Goal: Find specific page/section: Find specific page/section

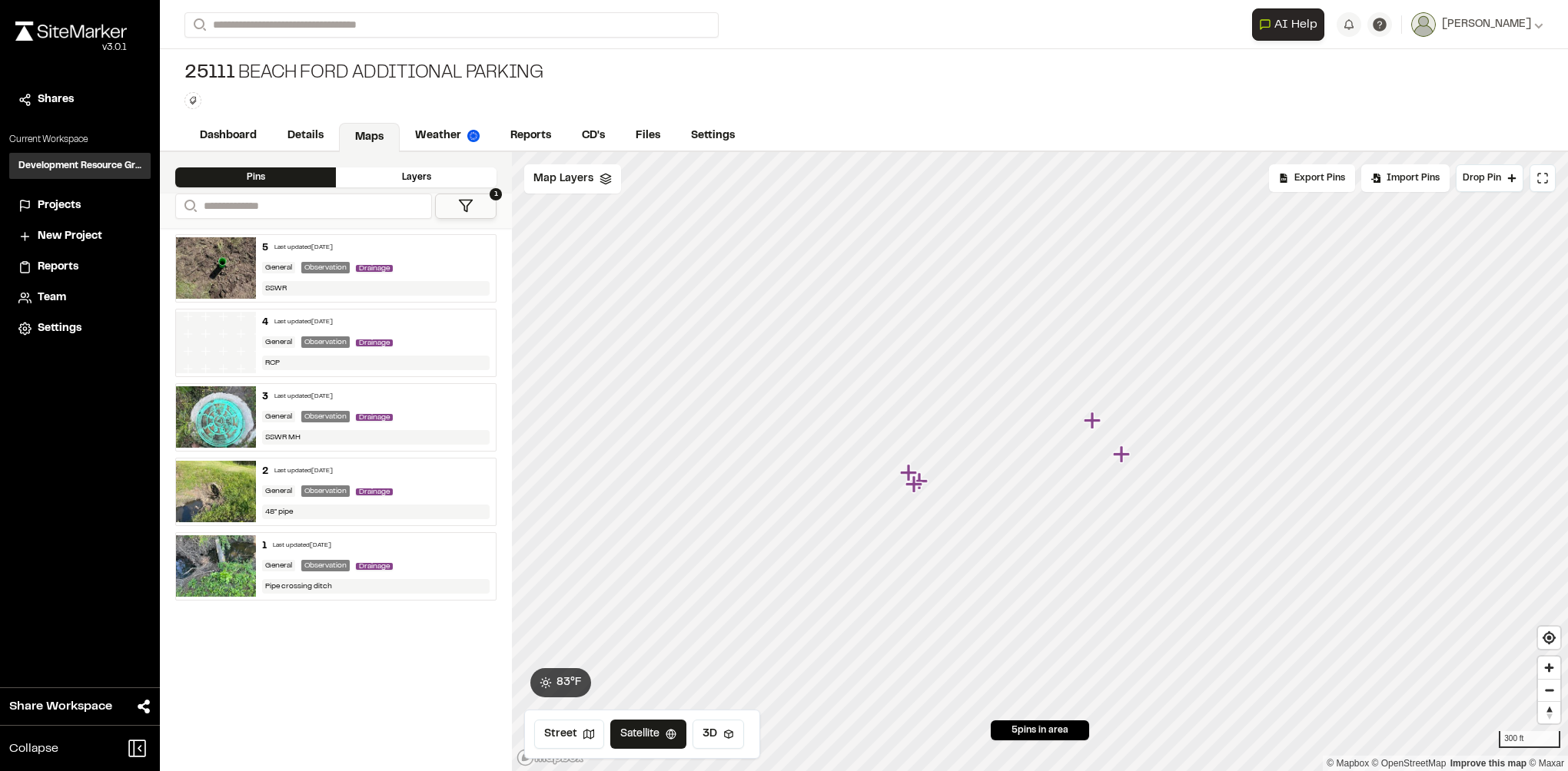
click at [82, 164] on h3 "Development Resource Group" at bounding box center [79, 166] width 123 height 14
click at [55, 203] on span "Projects" at bounding box center [59, 205] width 43 height 17
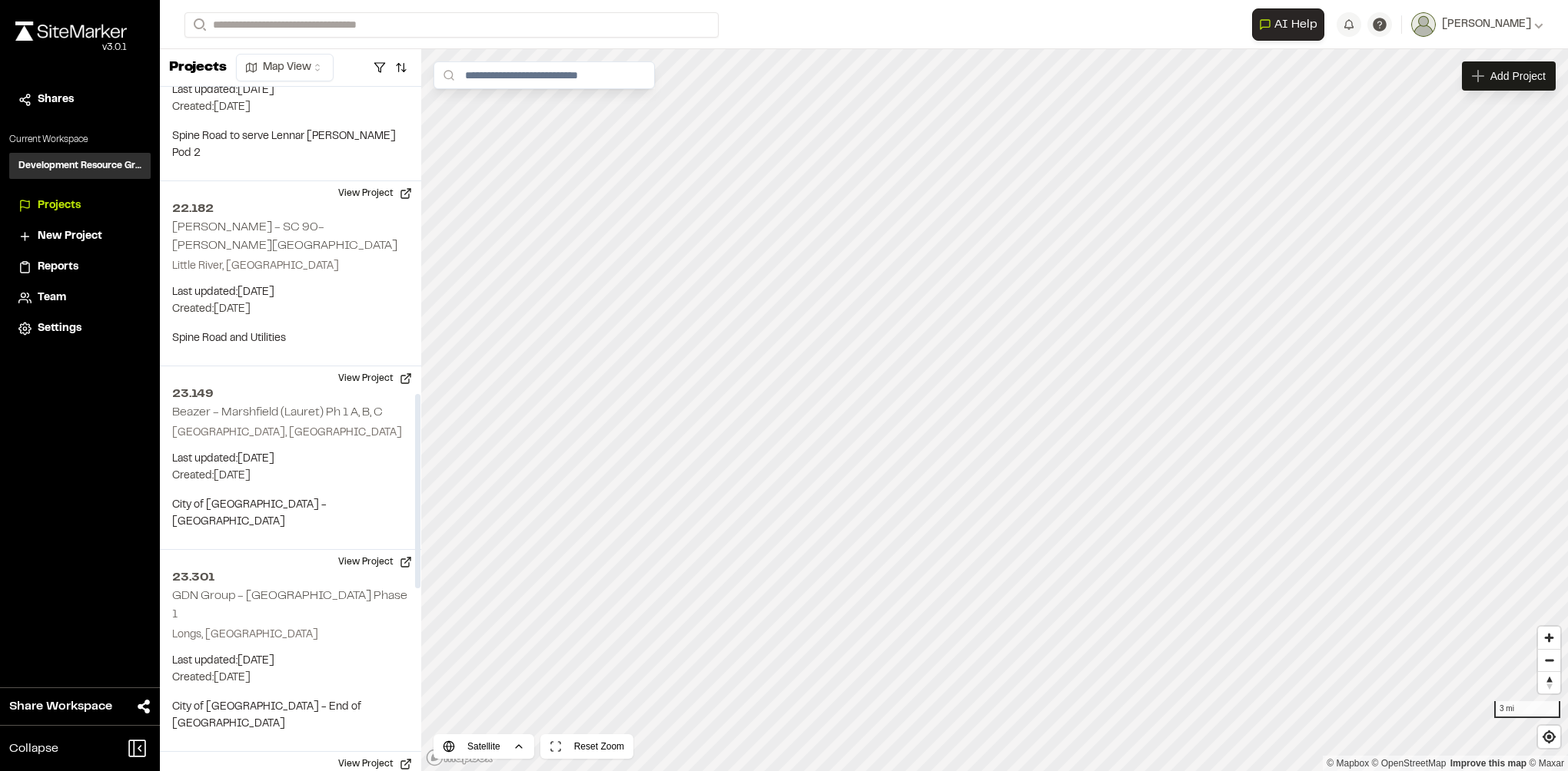
scroll to position [1383, 0]
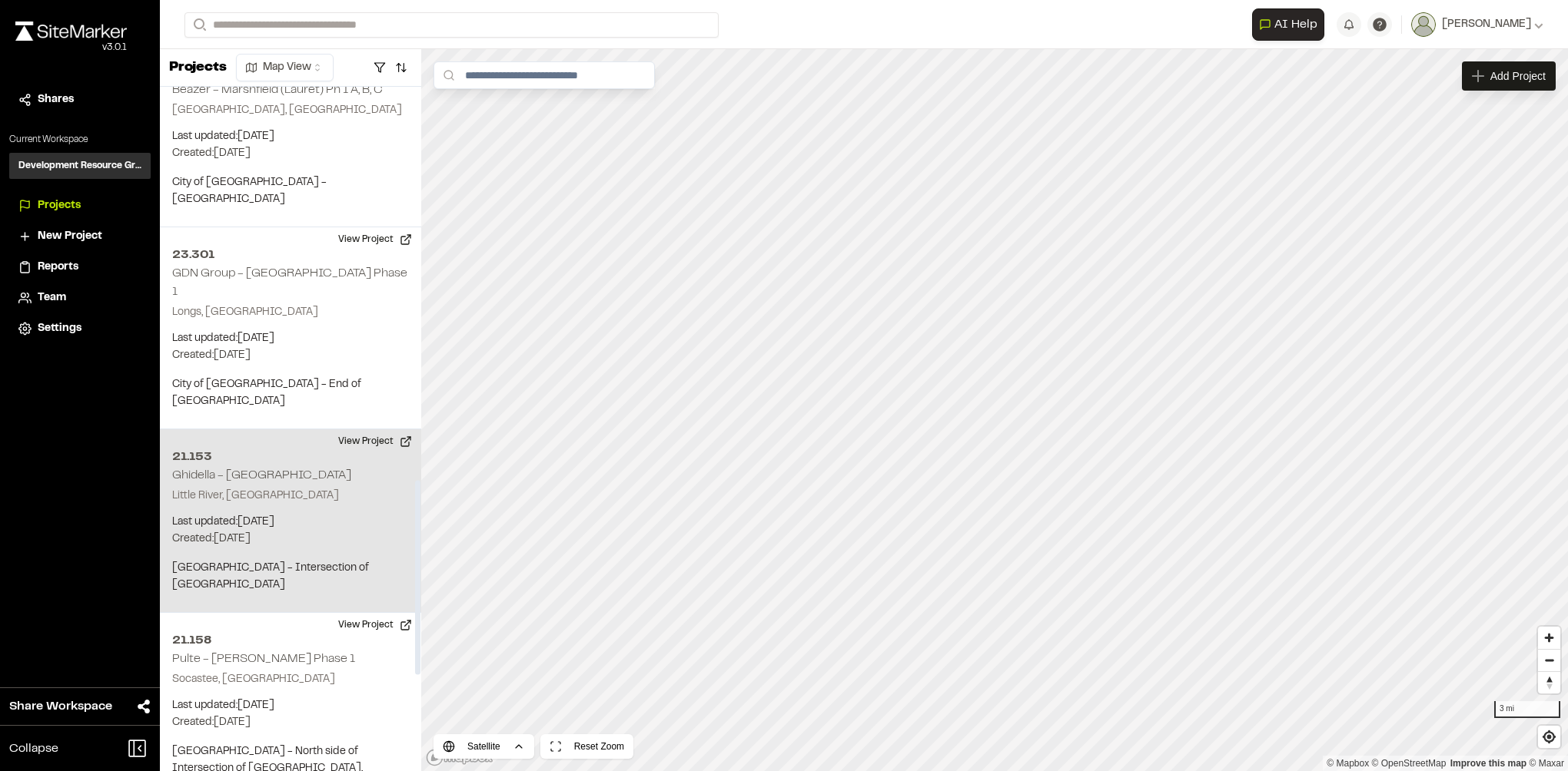
click at [329, 531] on p "Created: Mar 18, 2024" at bounding box center [290, 539] width 237 height 17
click at [408, 430] on button "View Project" at bounding box center [375, 441] width 92 height 24
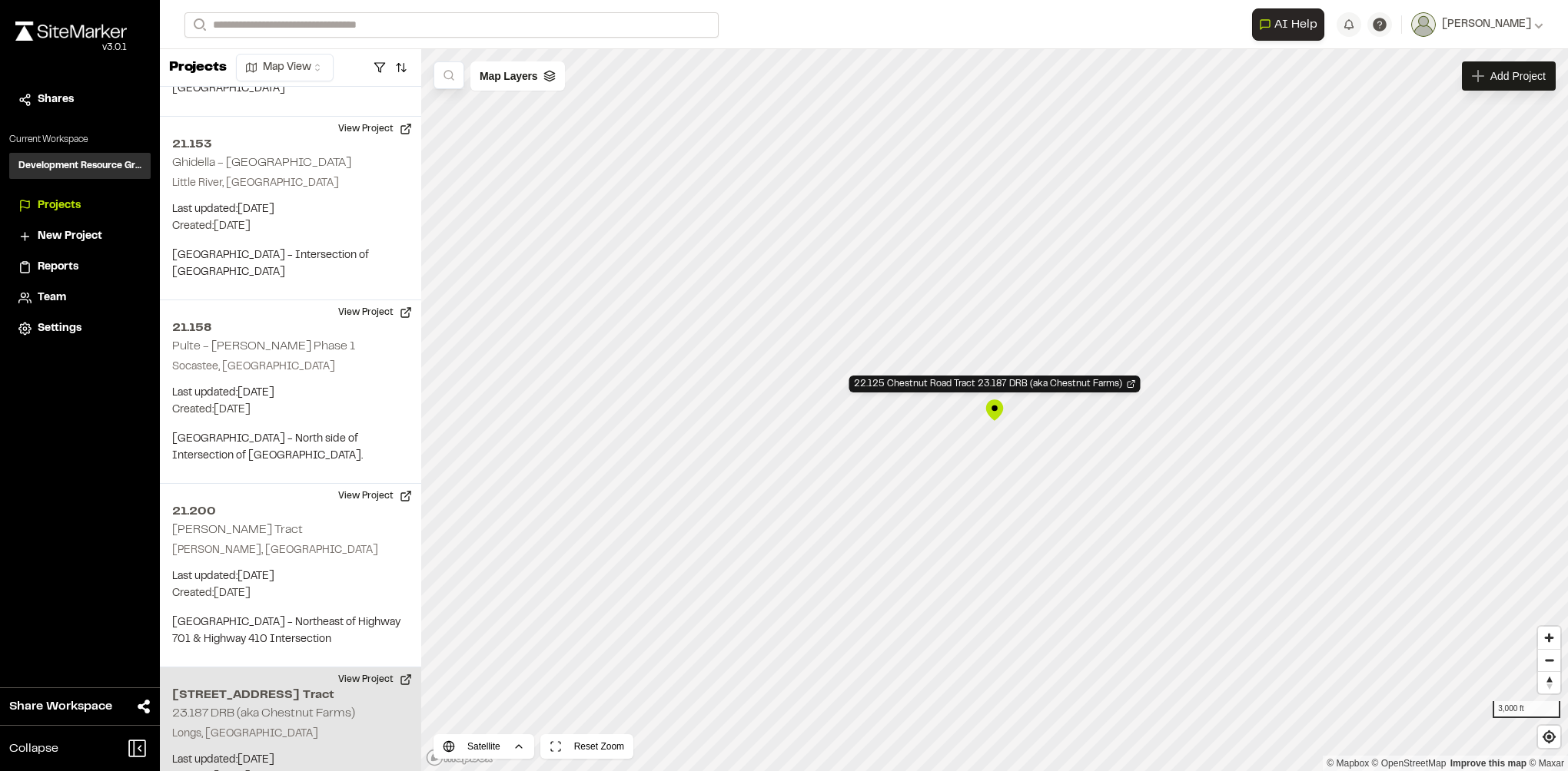
scroll to position [1719, 0]
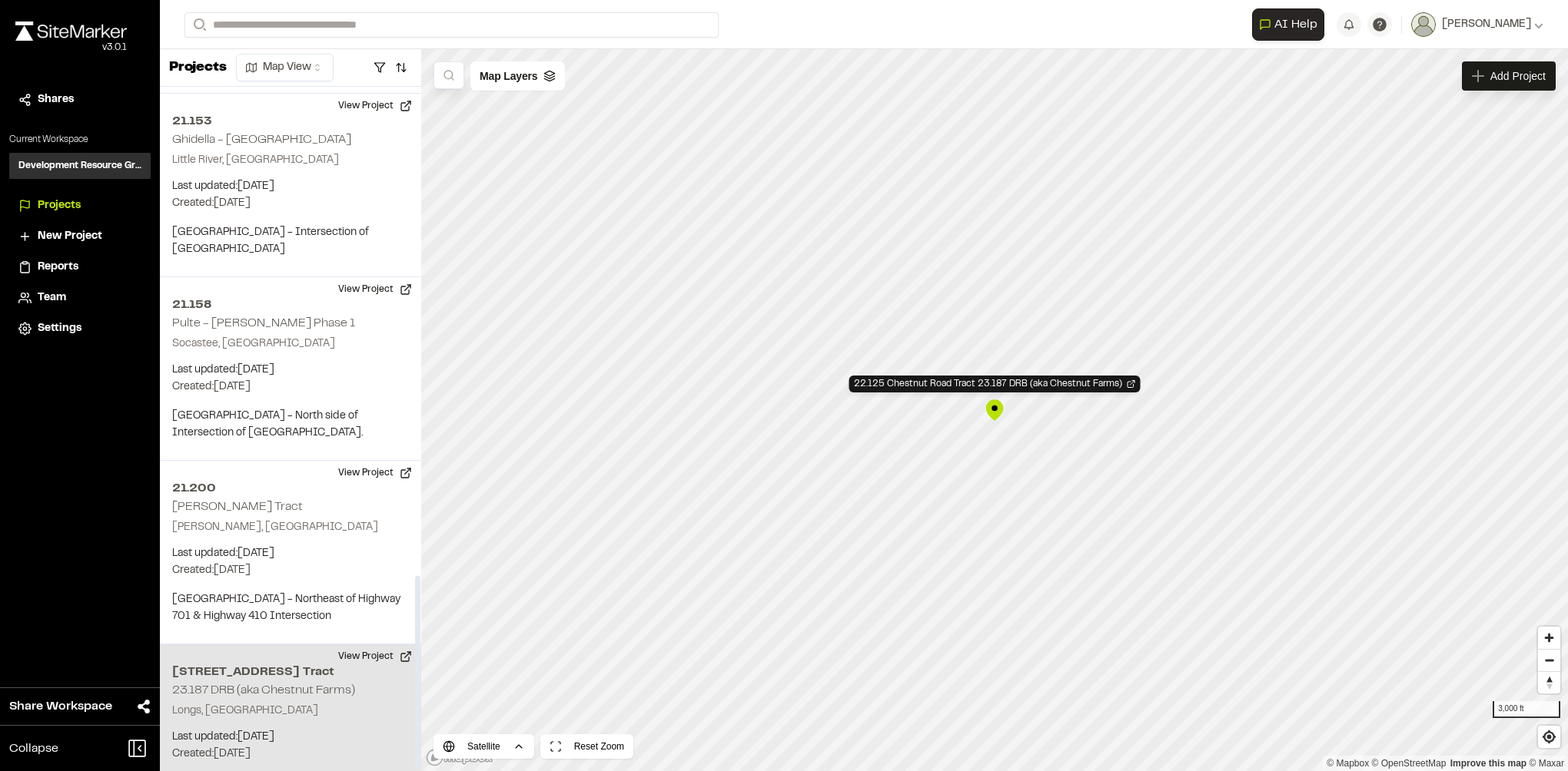
click at [264, 685] on h2 "23.187 DRB (aka Chestnut Farms)" at bounding box center [263, 691] width 183 height 11
click at [305, 663] on h2 "22.125 Chestnut Road Tract" at bounding box center [290, 672] width 237 height 18
click at [369, 645] on button "View Project" at bounding box center [375, 657] width 92 height 24
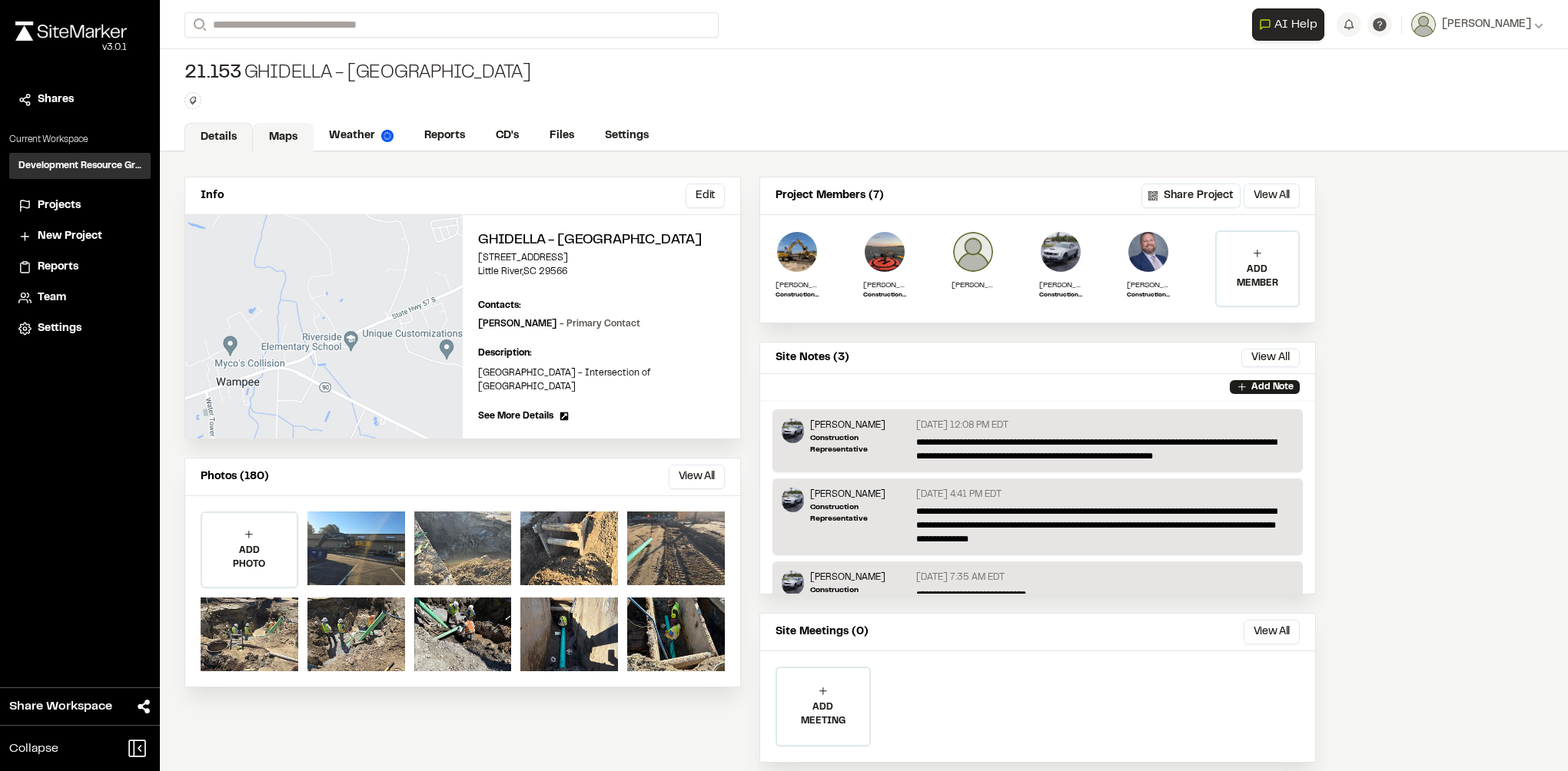
click at [281, 128] on link "Maps" at bounding box center [283, 137] width 60 height 29
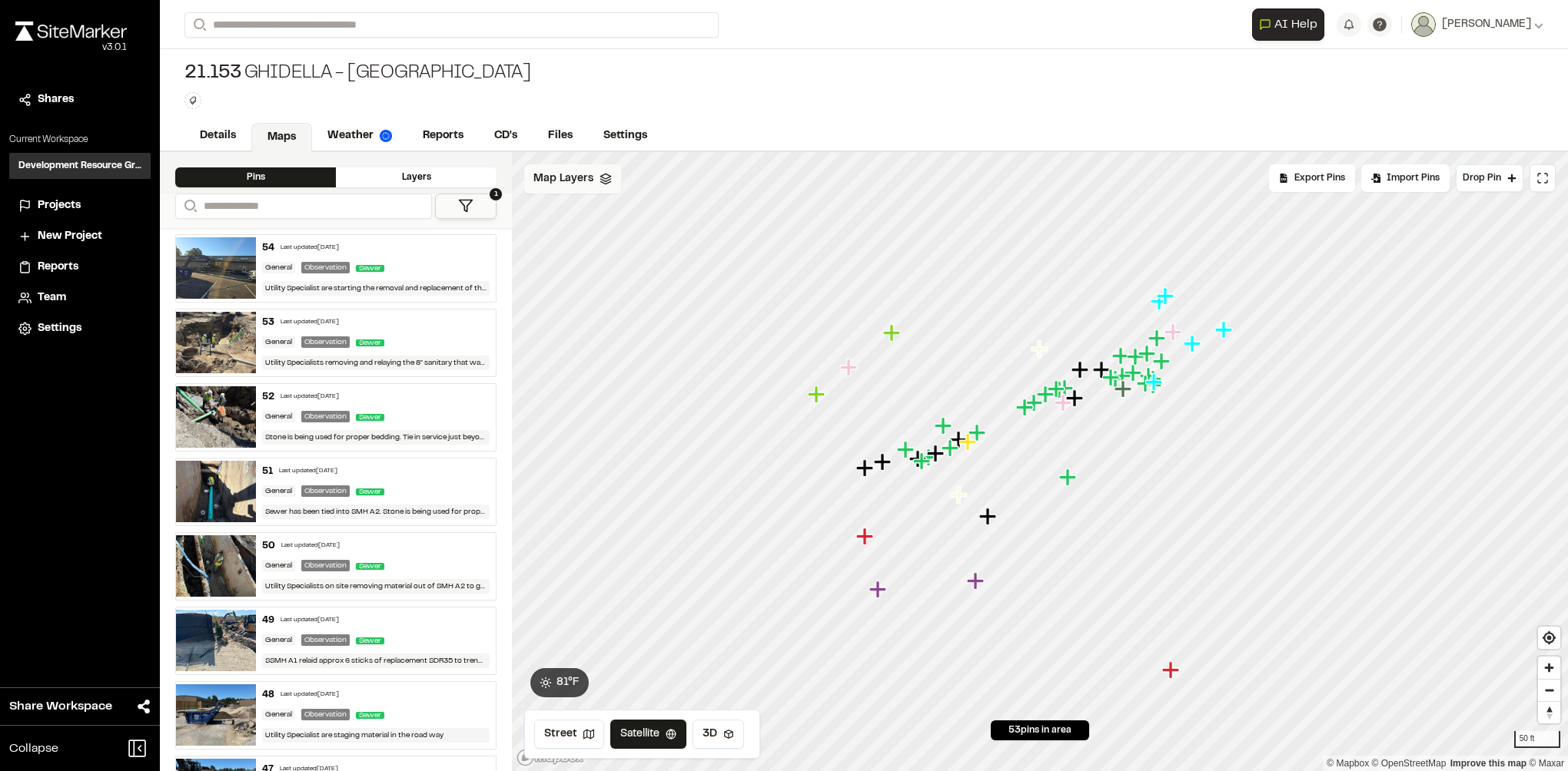
click at [577, 185] on span "Map Layers" at bounding box center [563, 178] width 60 height 17
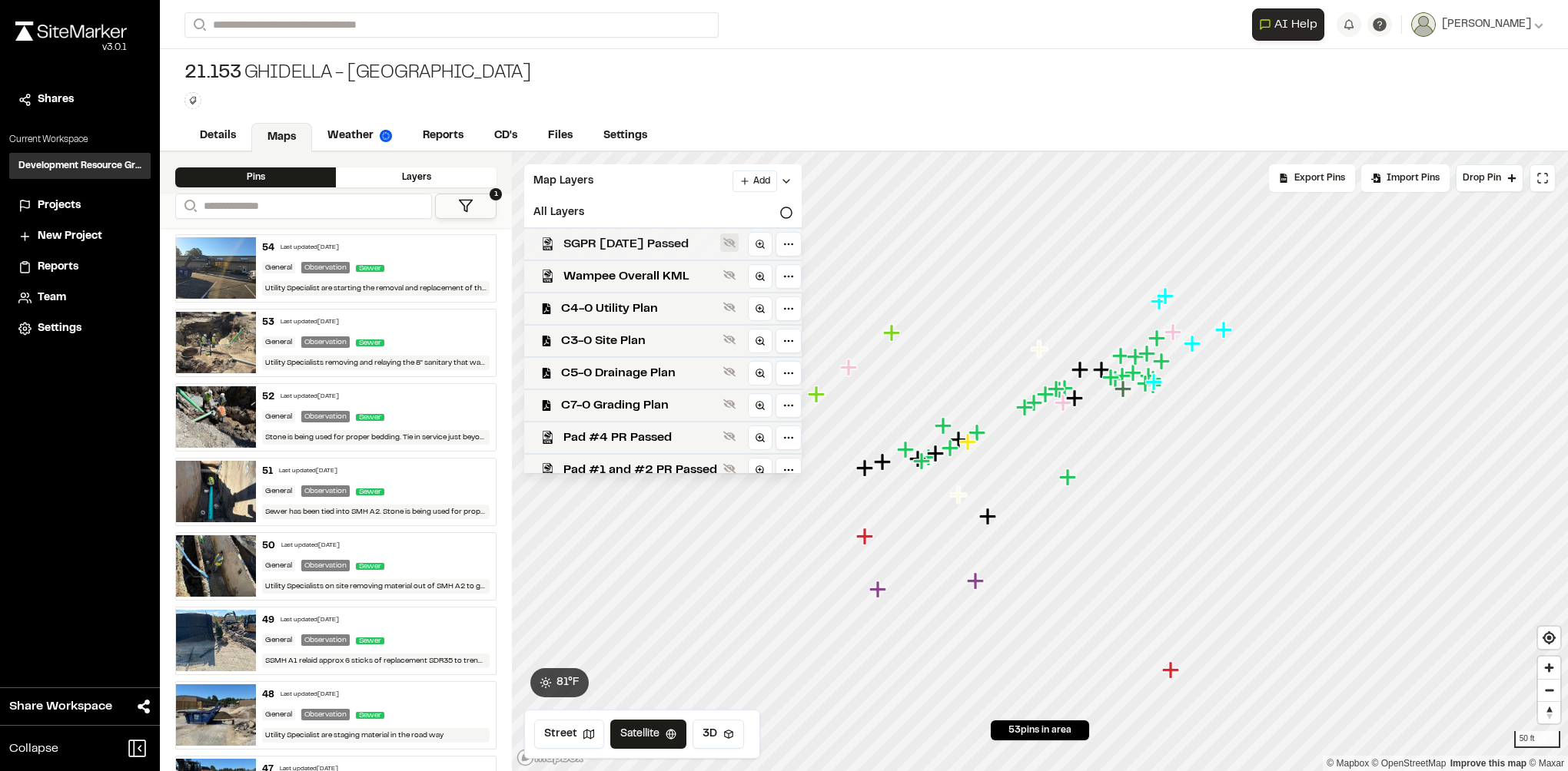
click at [735, 238] on icon at bounding box center [730, 242] width 13 height 10
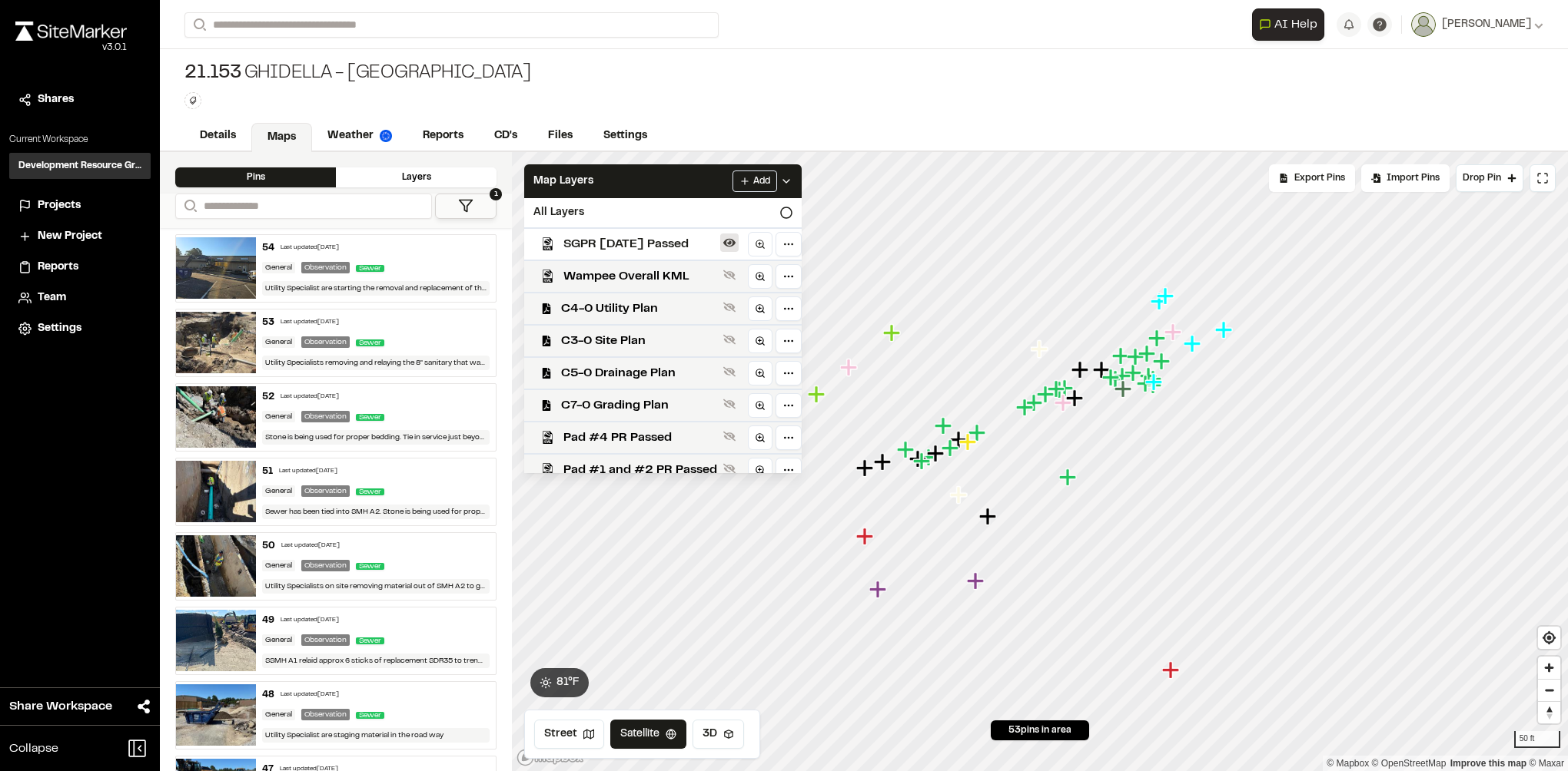
click at [735, 242] on icon at bounding box center [730, 242] width 13 height 8
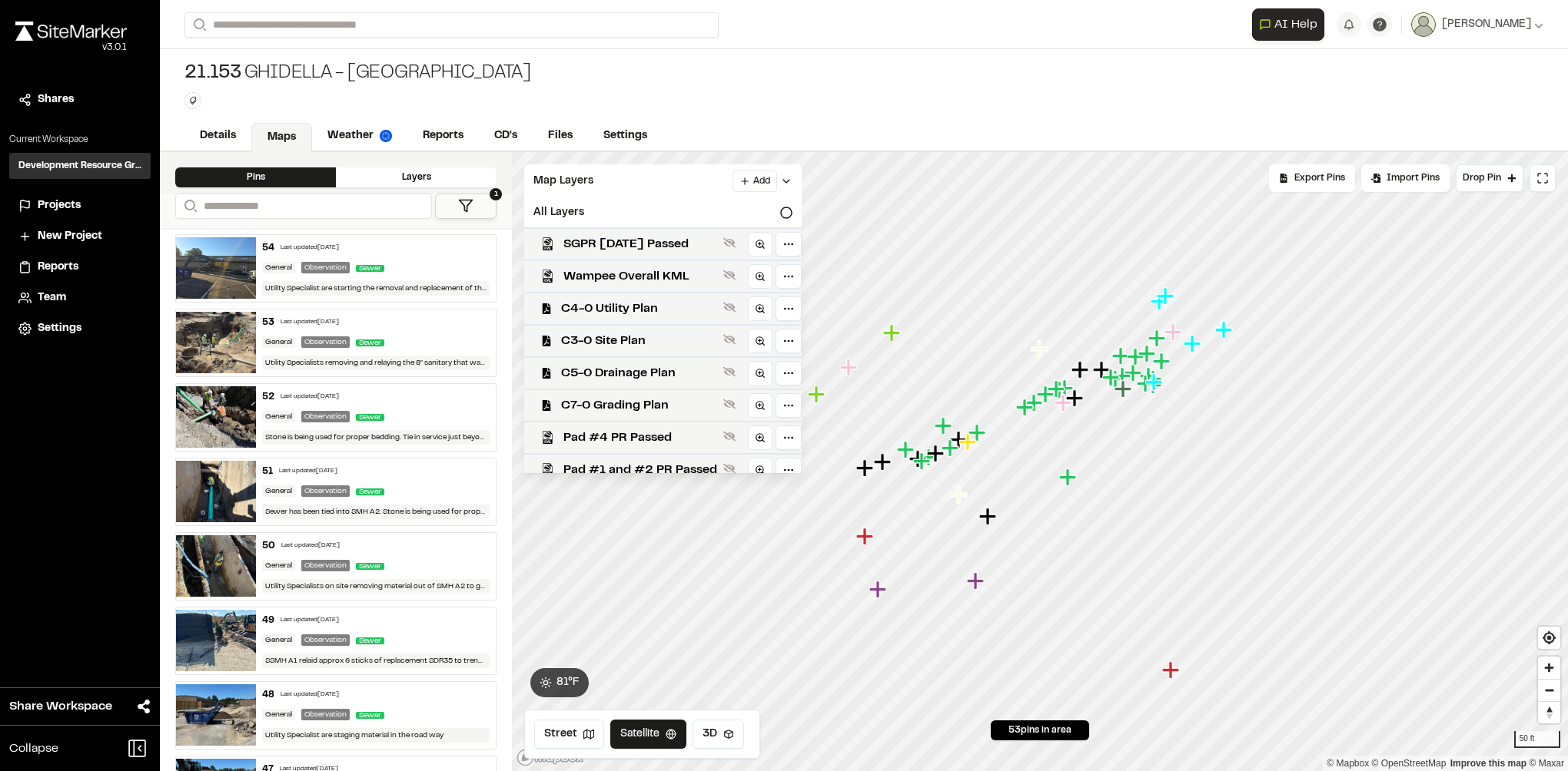
click at [735, 242] on icon at bounding box center [730, 242] width 13 height 10
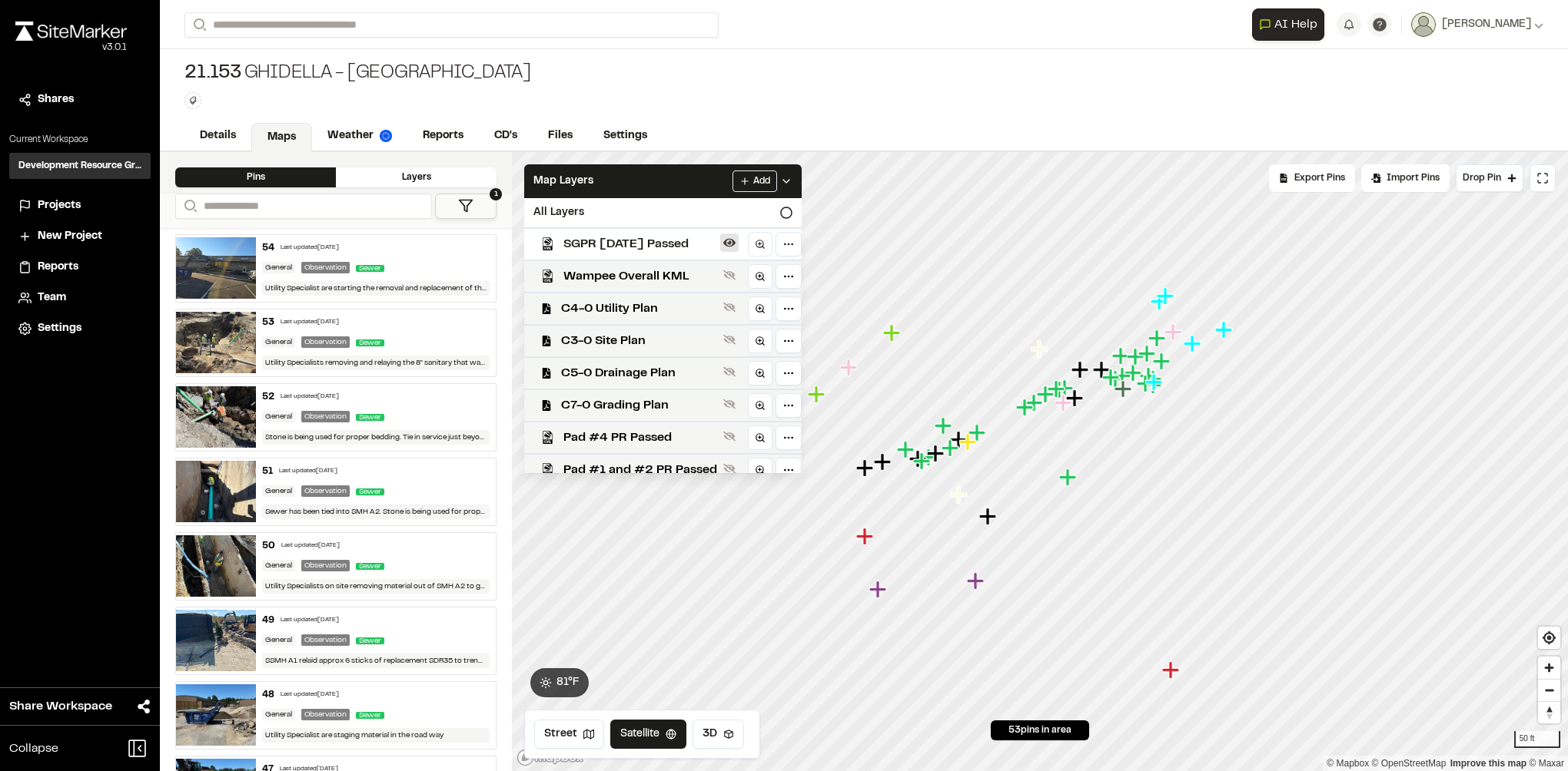
click at [735, 242] on icon at bounding box center [730, 242] width 13 height 8
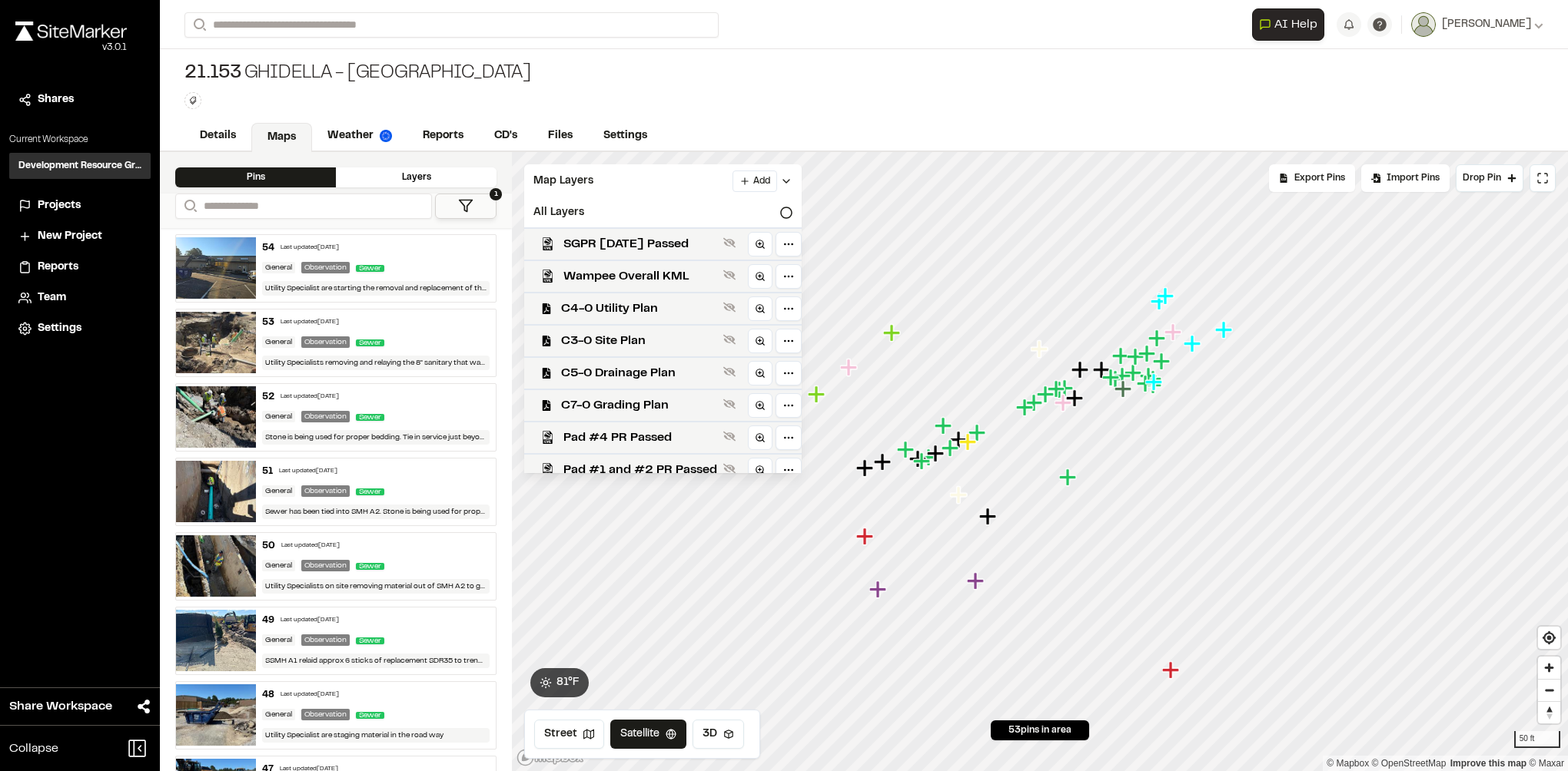
click at [398, 248] on div "54 Last updated Sep 4, 2025" at bounding box center [376, 248] width 227 height 14
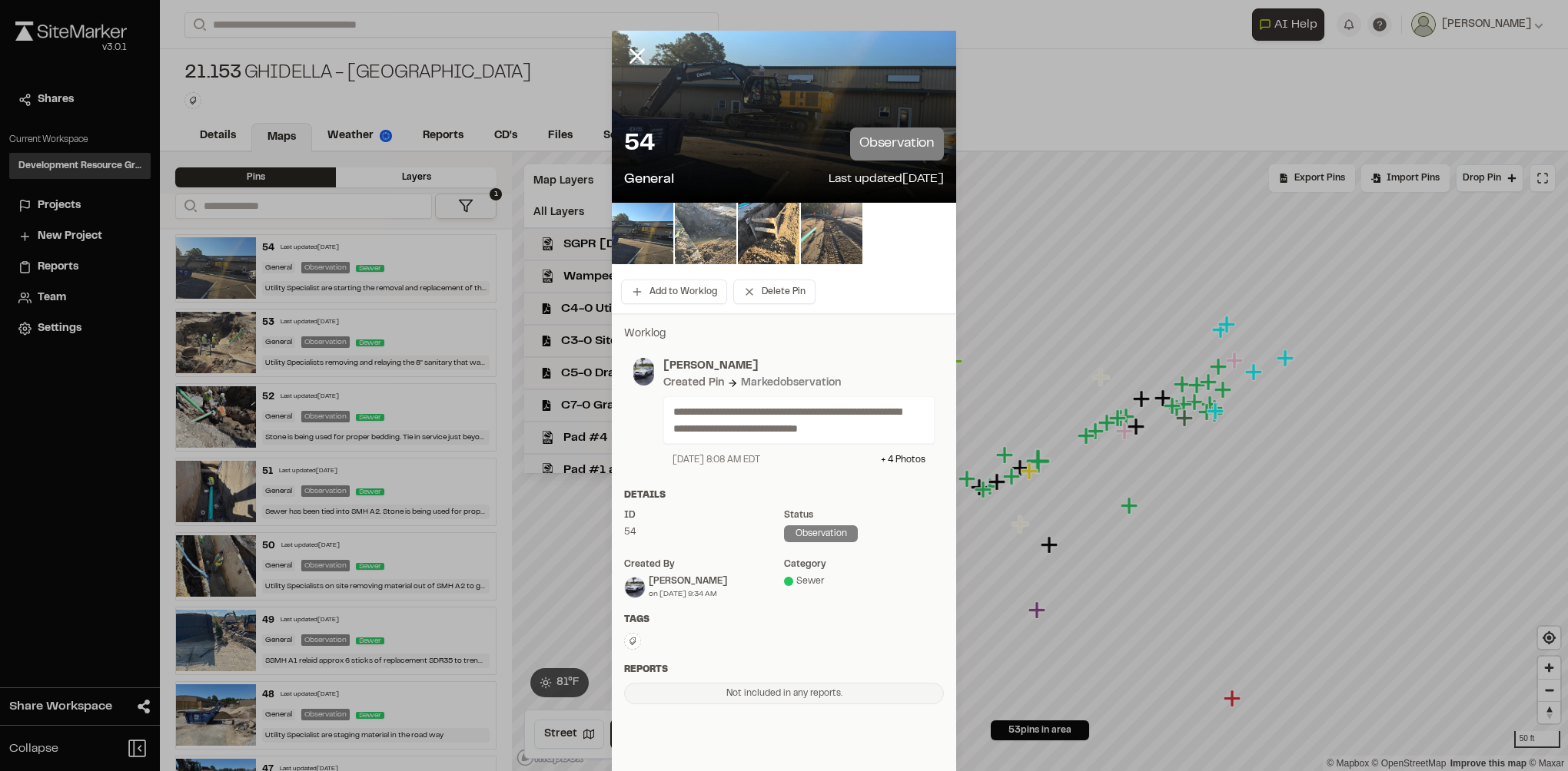
click at [758, 131] on div "54 observation" at bounding box center [783, 144] width 320 height 33
click at [660, 233] on img at bounding box center [643, 233] width 61 height 61
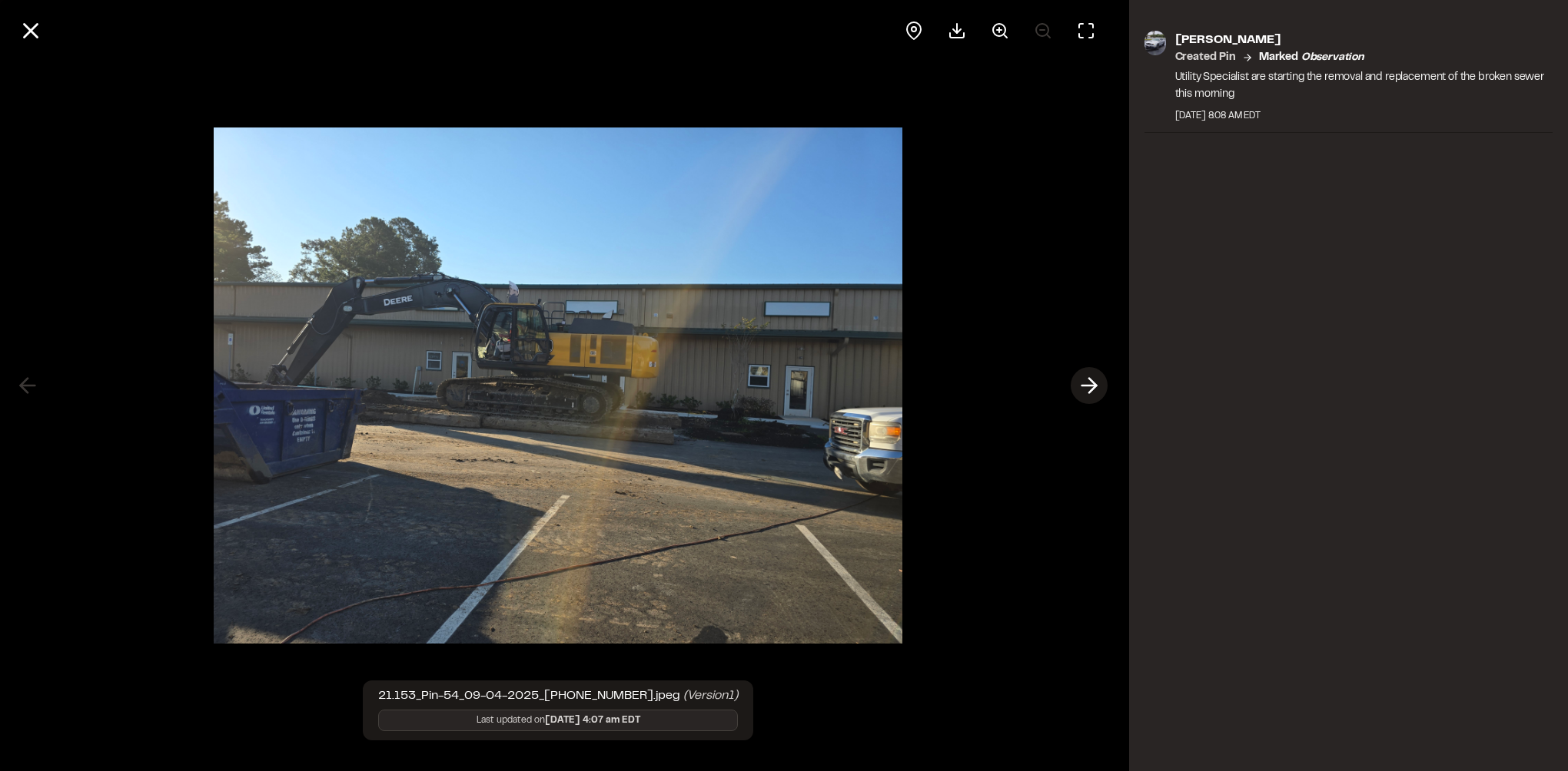
click at [1089, 384] on icon at bounding box center [1089, 386] width 24 height 26
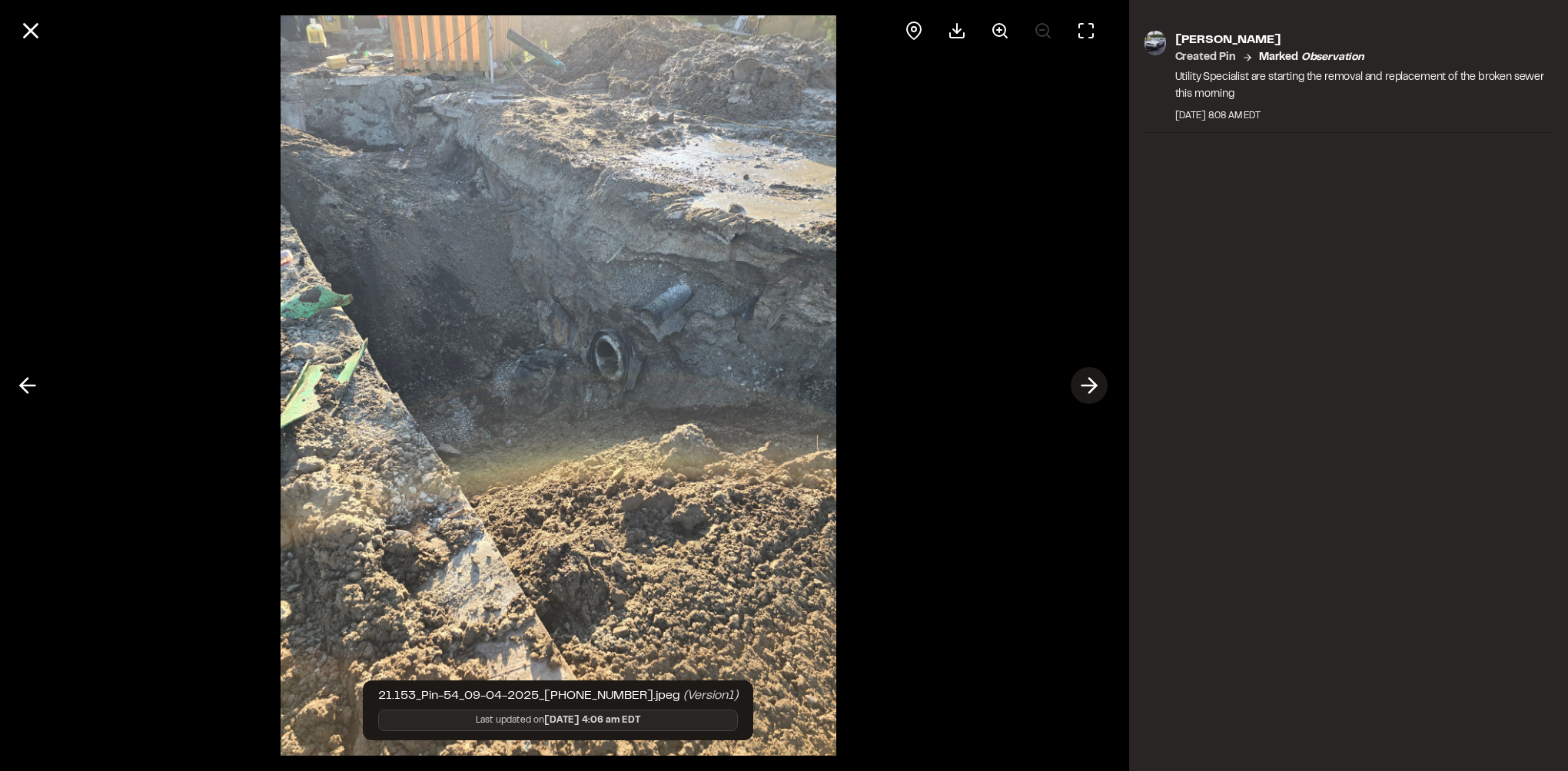
click at [1082, 387] on icon at bounding box center [1089, 386] width 24 height 26
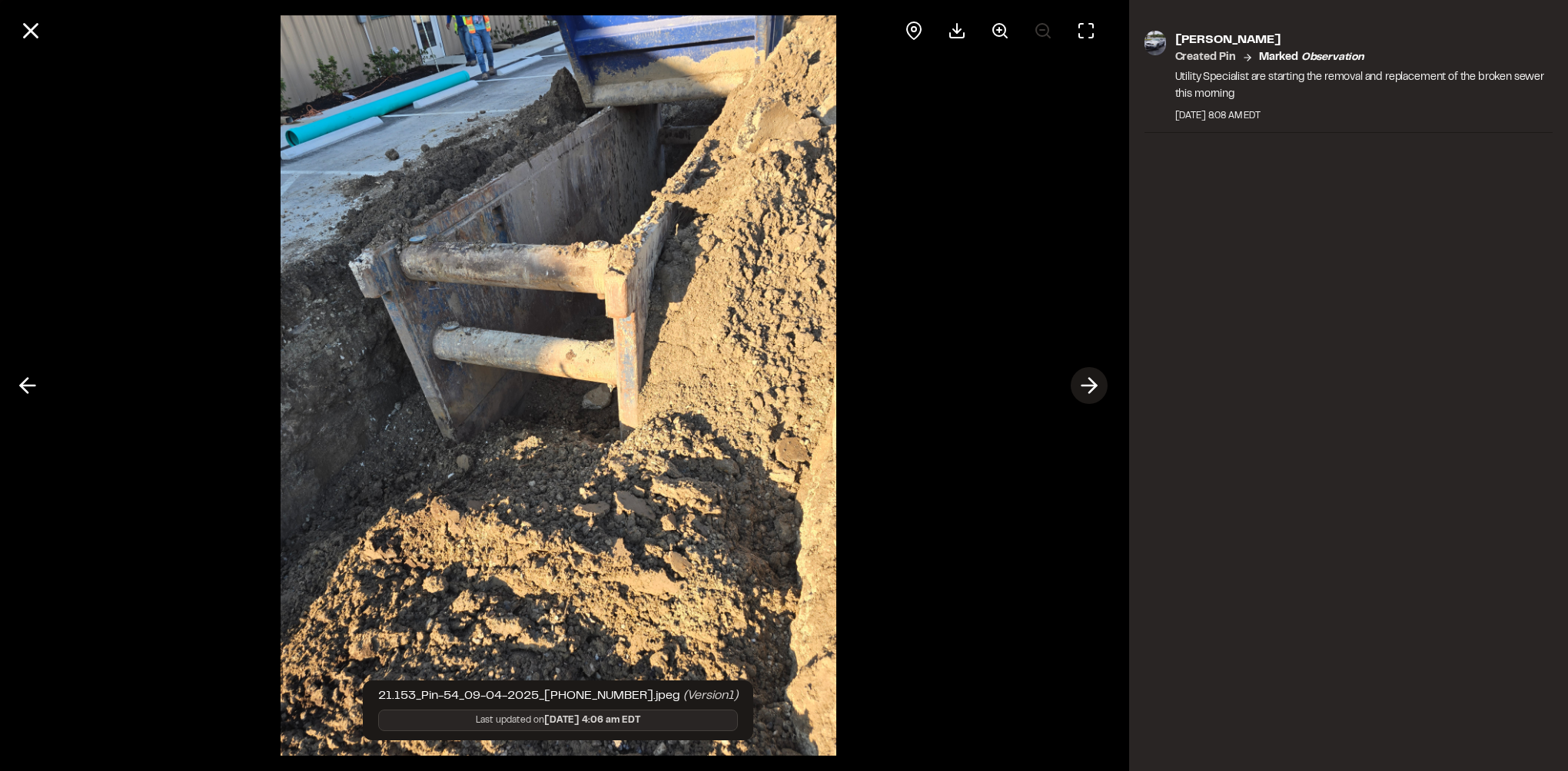
click at [1085, 386] on line at bounding box center [1089, 386] width 14 height 0
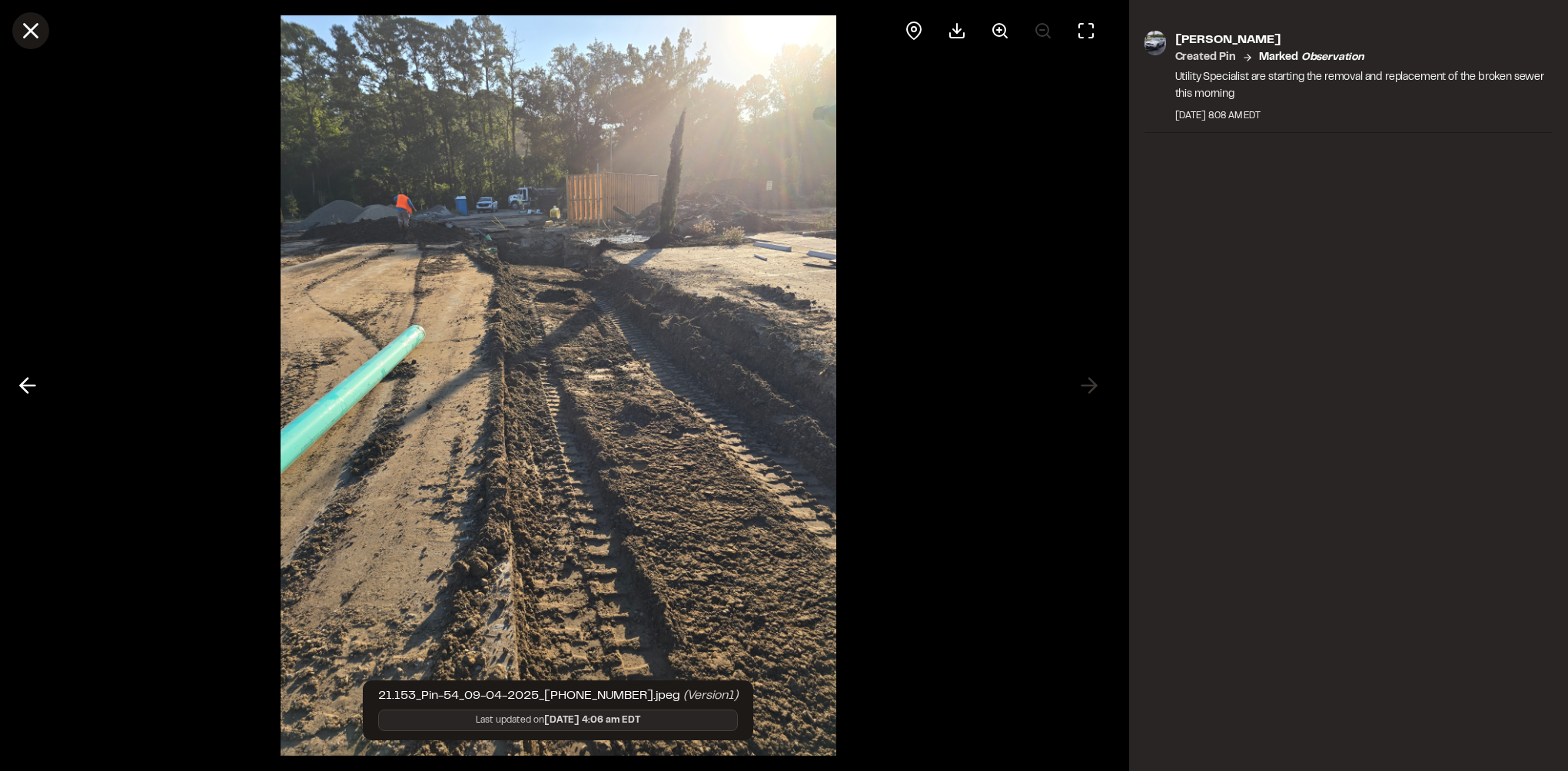
click at [18, 41] on icon at bounding box center [31, 31] width 26 height 26
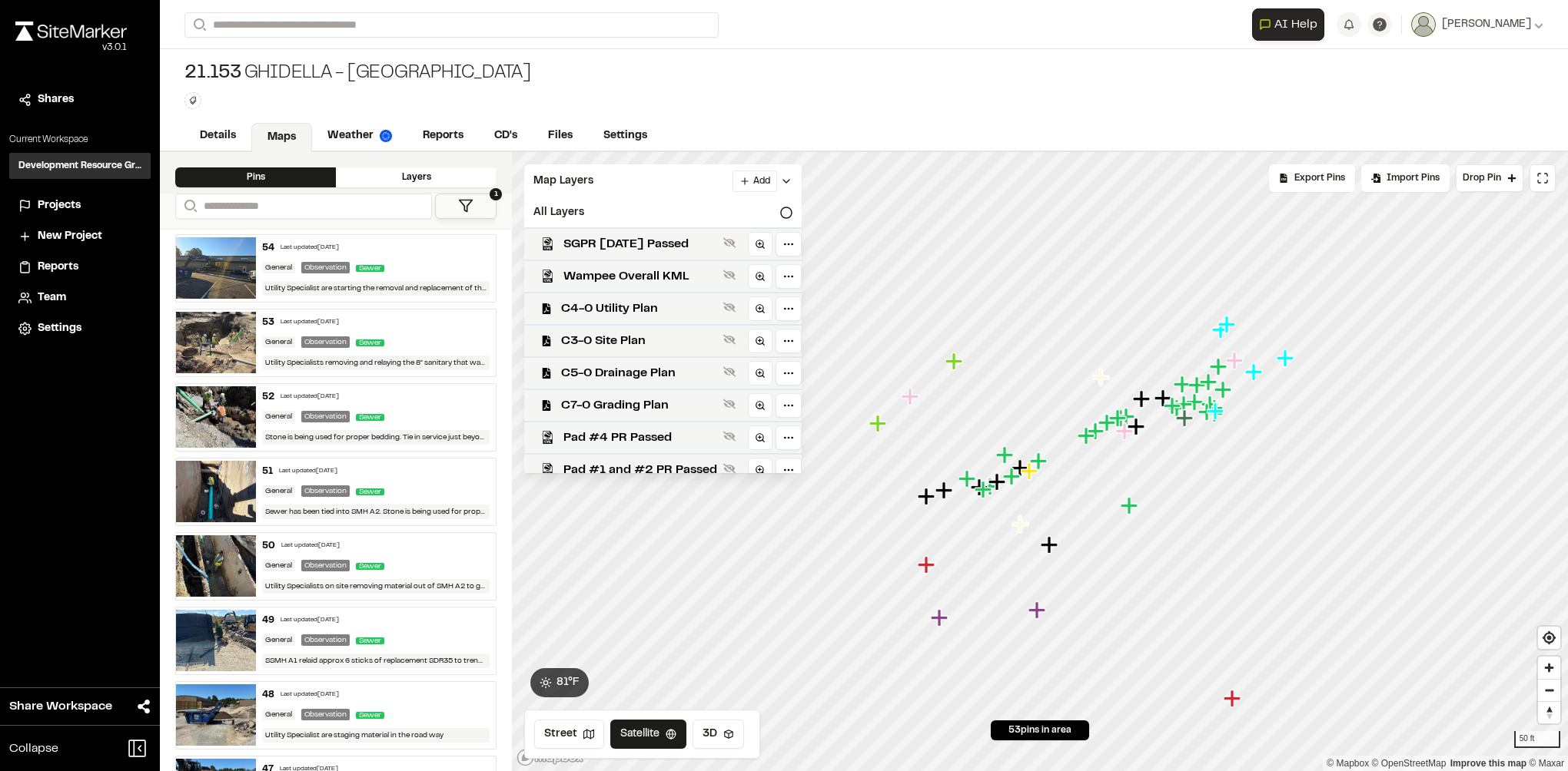
click at [207, 342] on img at bounding box center [215, 342] width 80 height 61
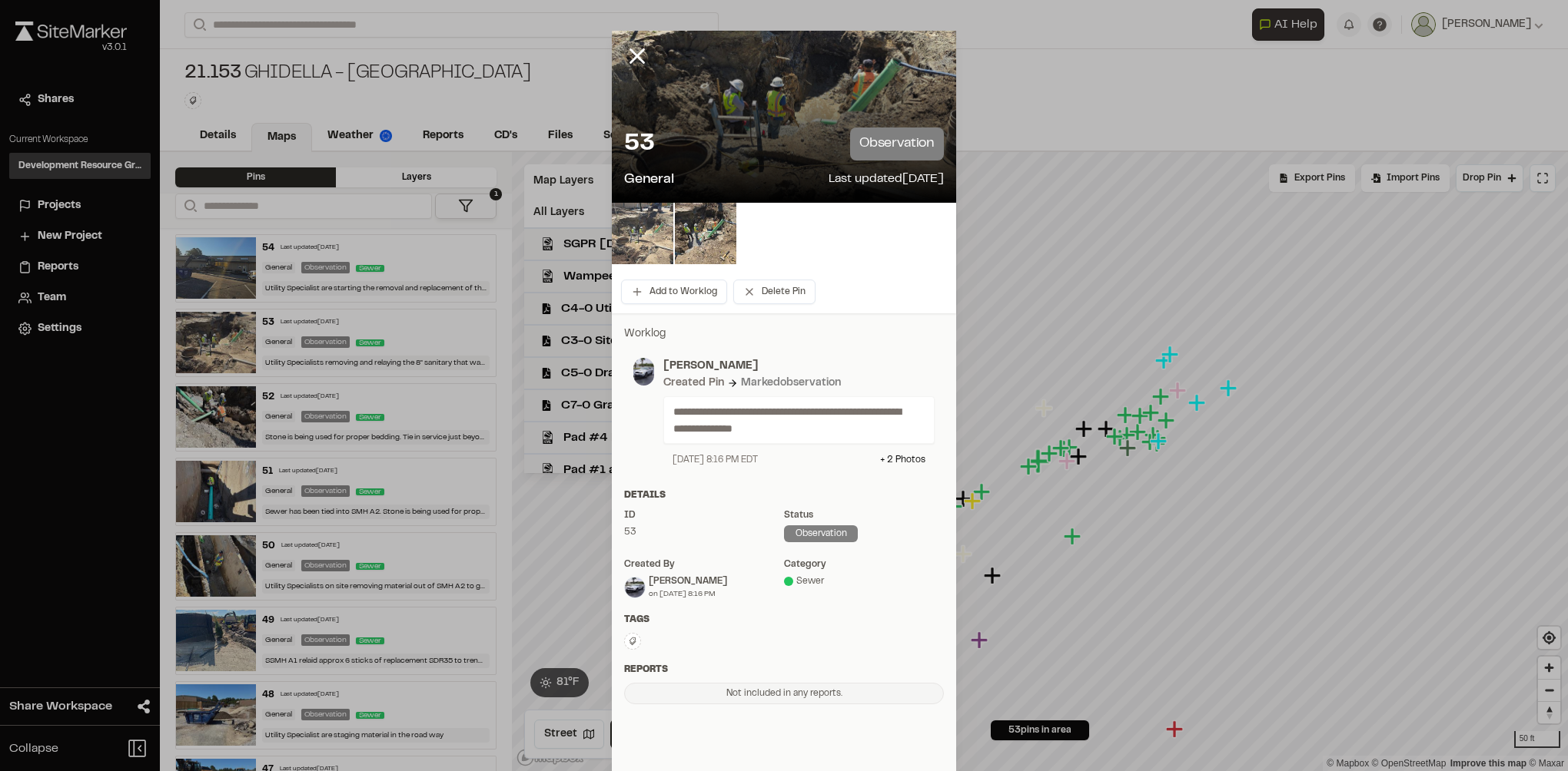
click at [640, 237] on img at bounding box center [643, 233] width 61 height 61
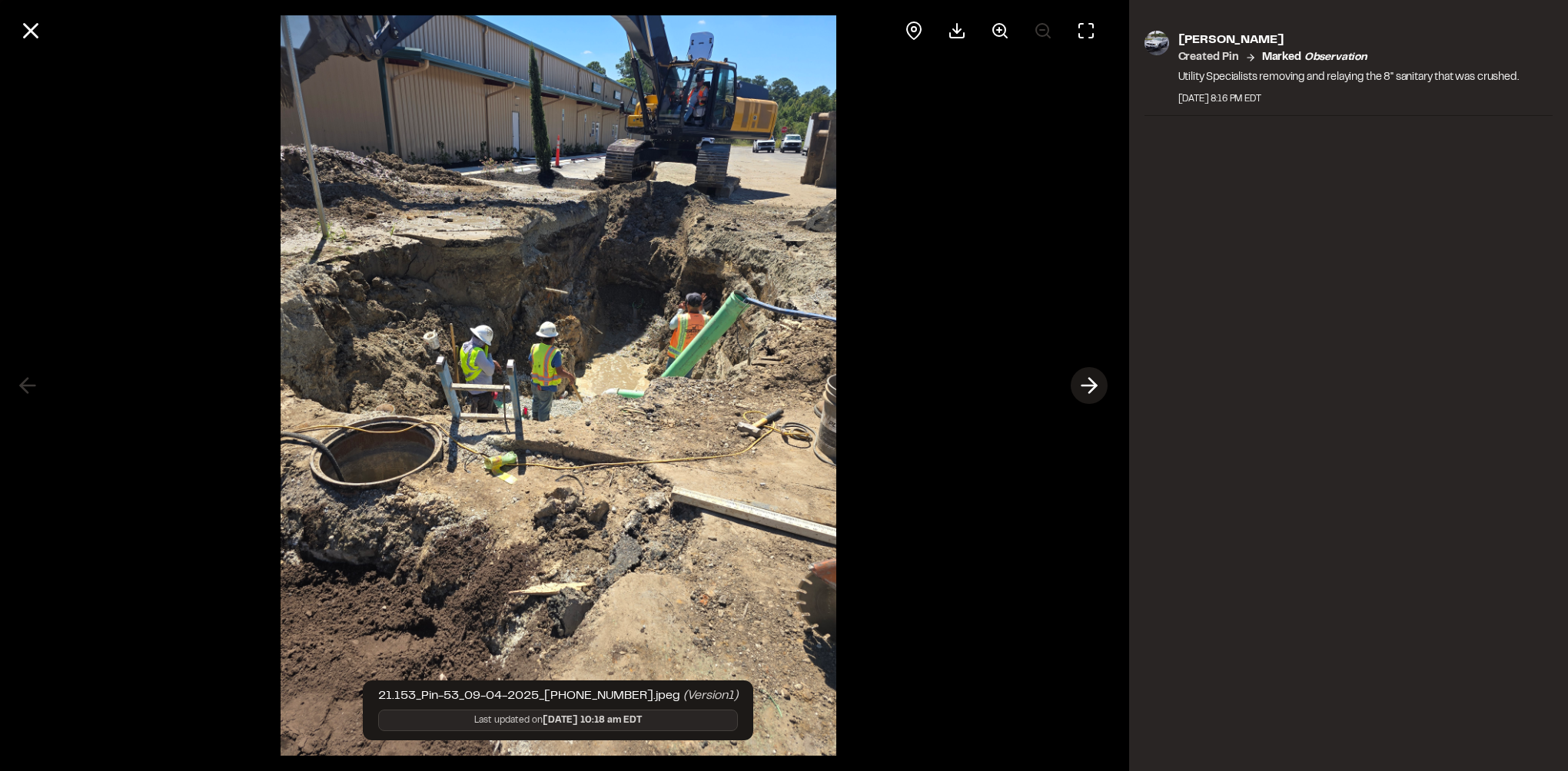
click at [1083, 381] on icon at bounding box center [1089, 386] width 24 height 26
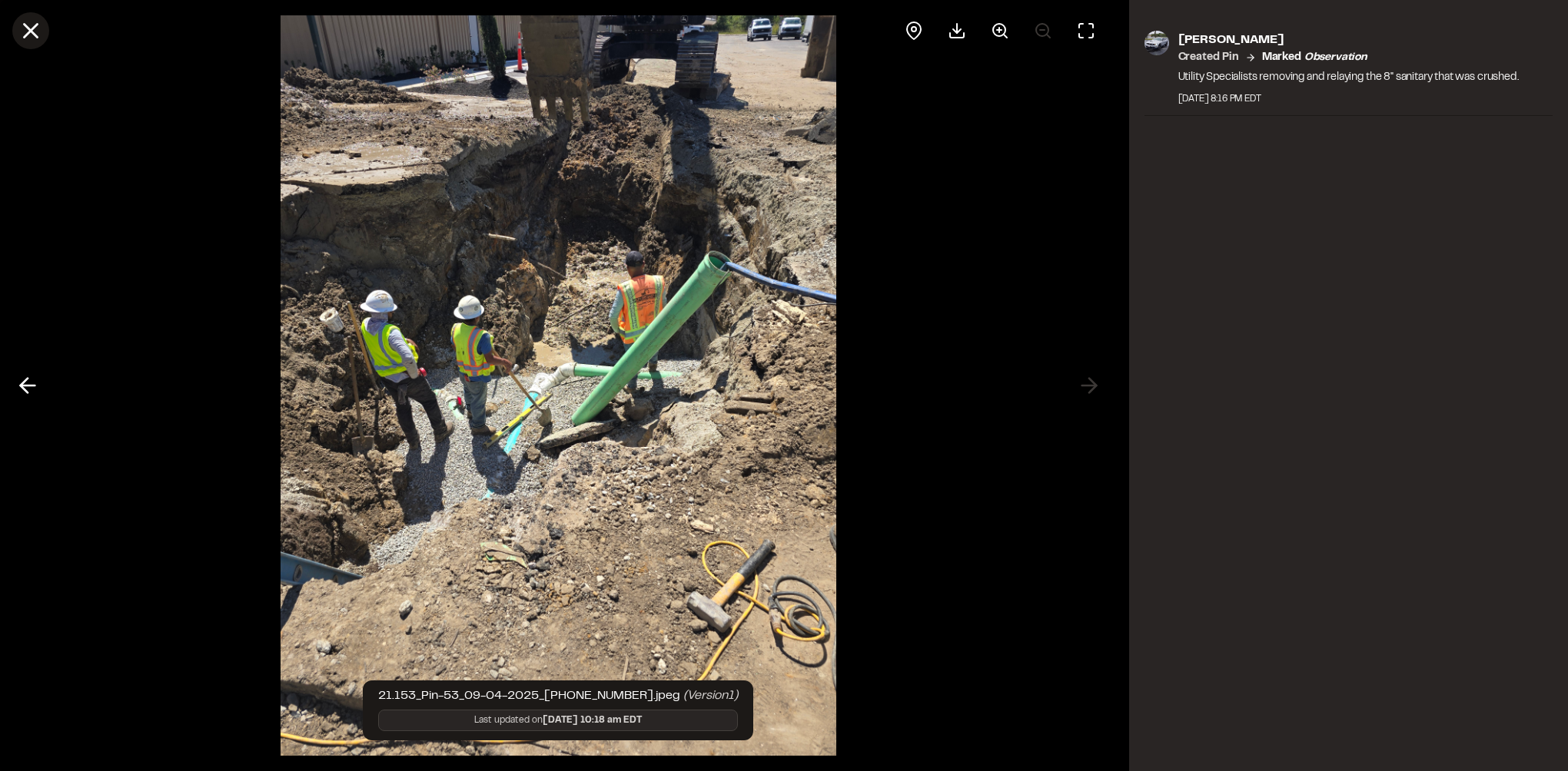
click at [41, 32] on icon at bounding box center [31, 31] width 26 height 26
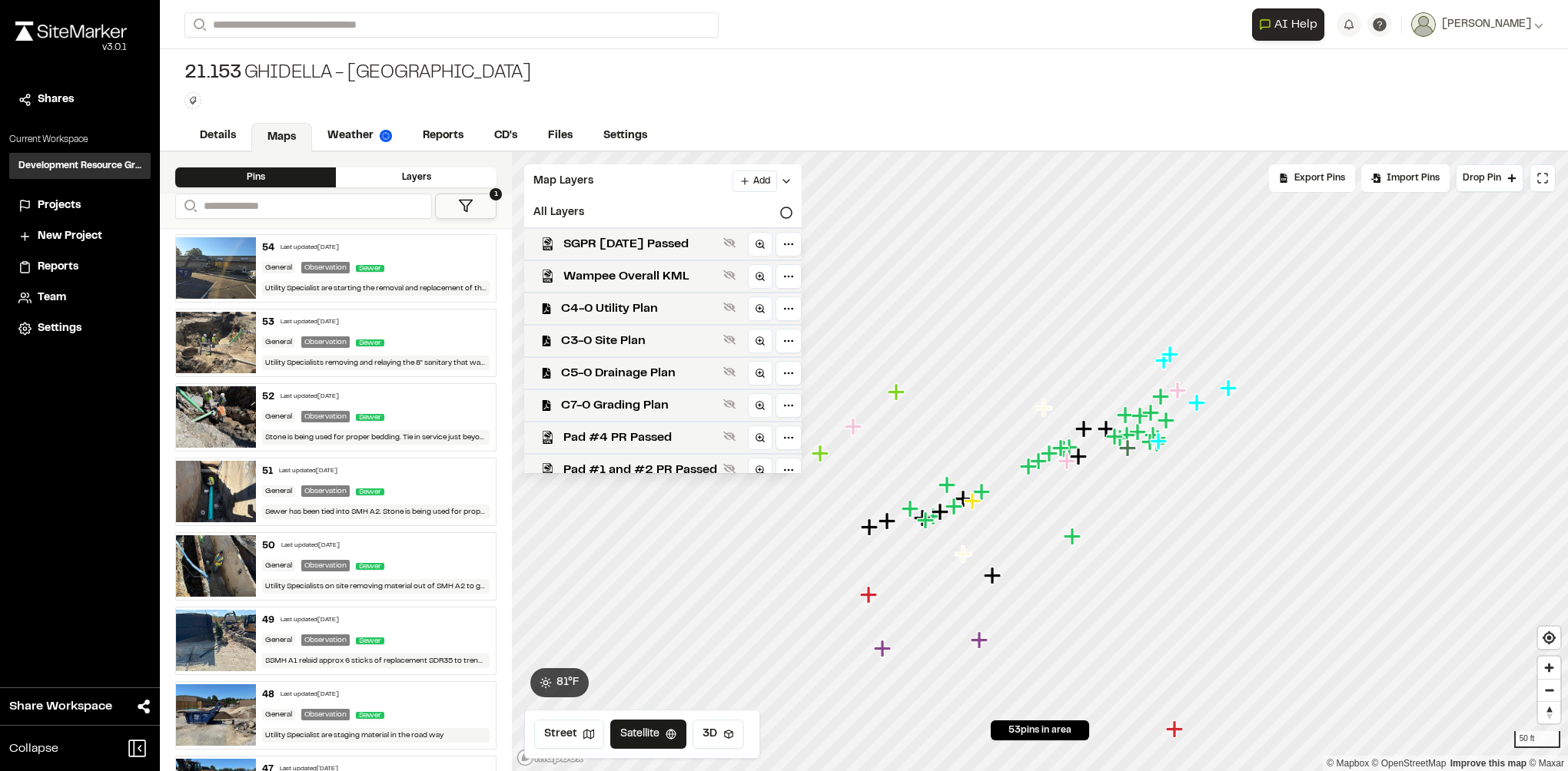
click at [215, 492] on img at bounding box center [215, 492] width 80 height 61
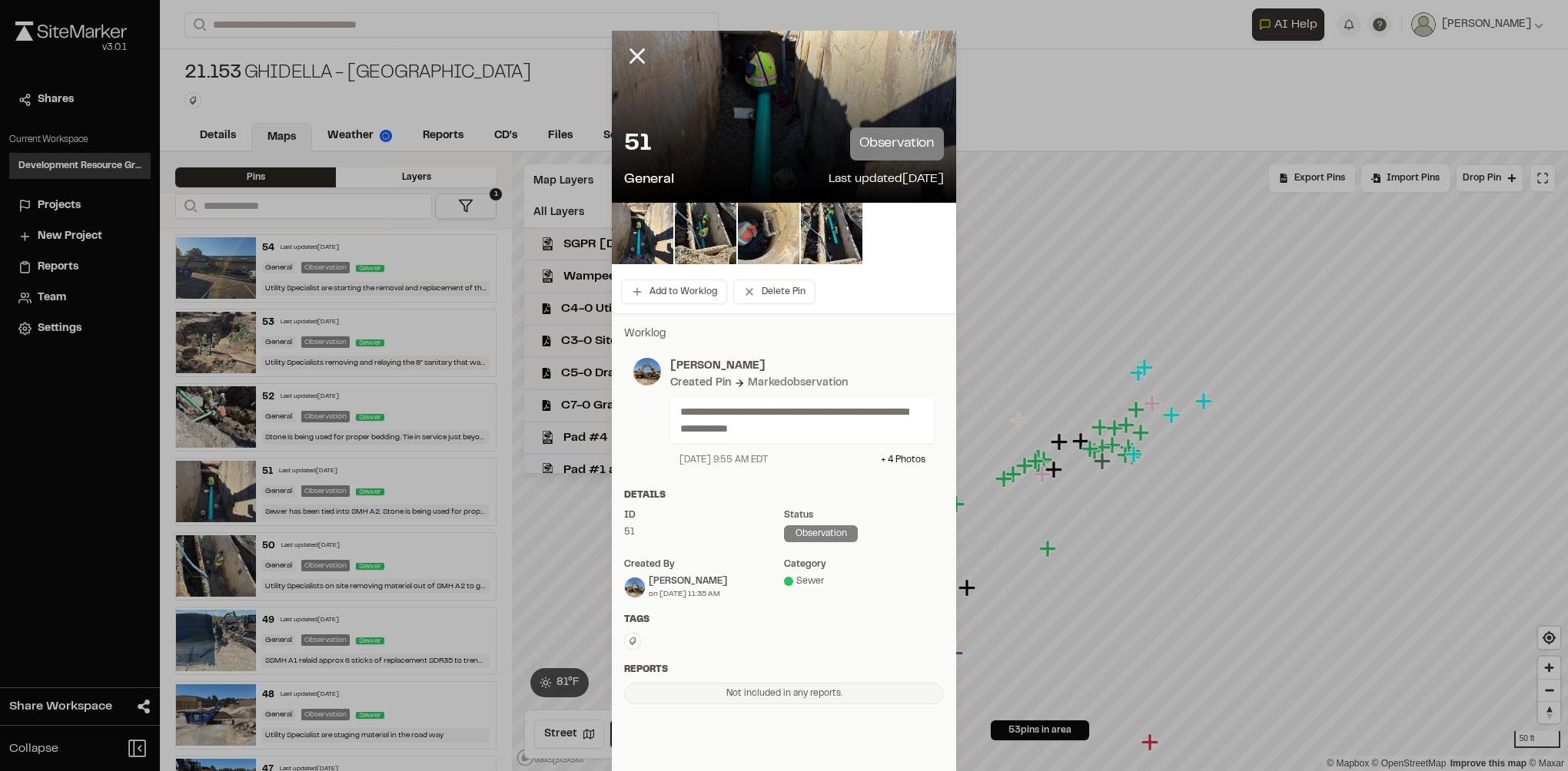
click at [734, 113] on div at bounding box center [784, 116] width 344 height 172
click at [655, 223] on img at bounding box center [643, 233] width 61 height 61
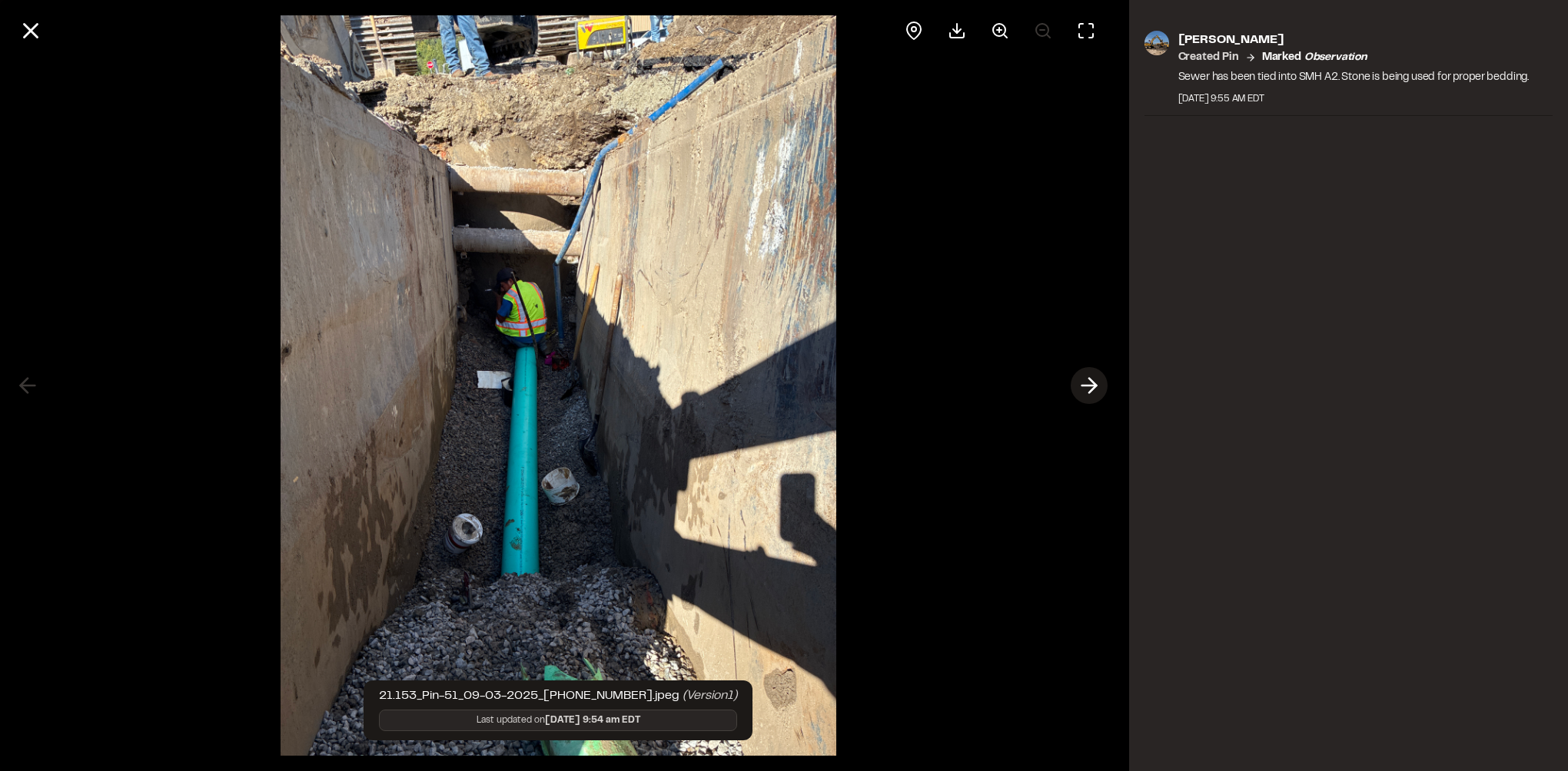
click at [1094, 384] on polyline at bounding box center [1092, 386] width 7 height 14
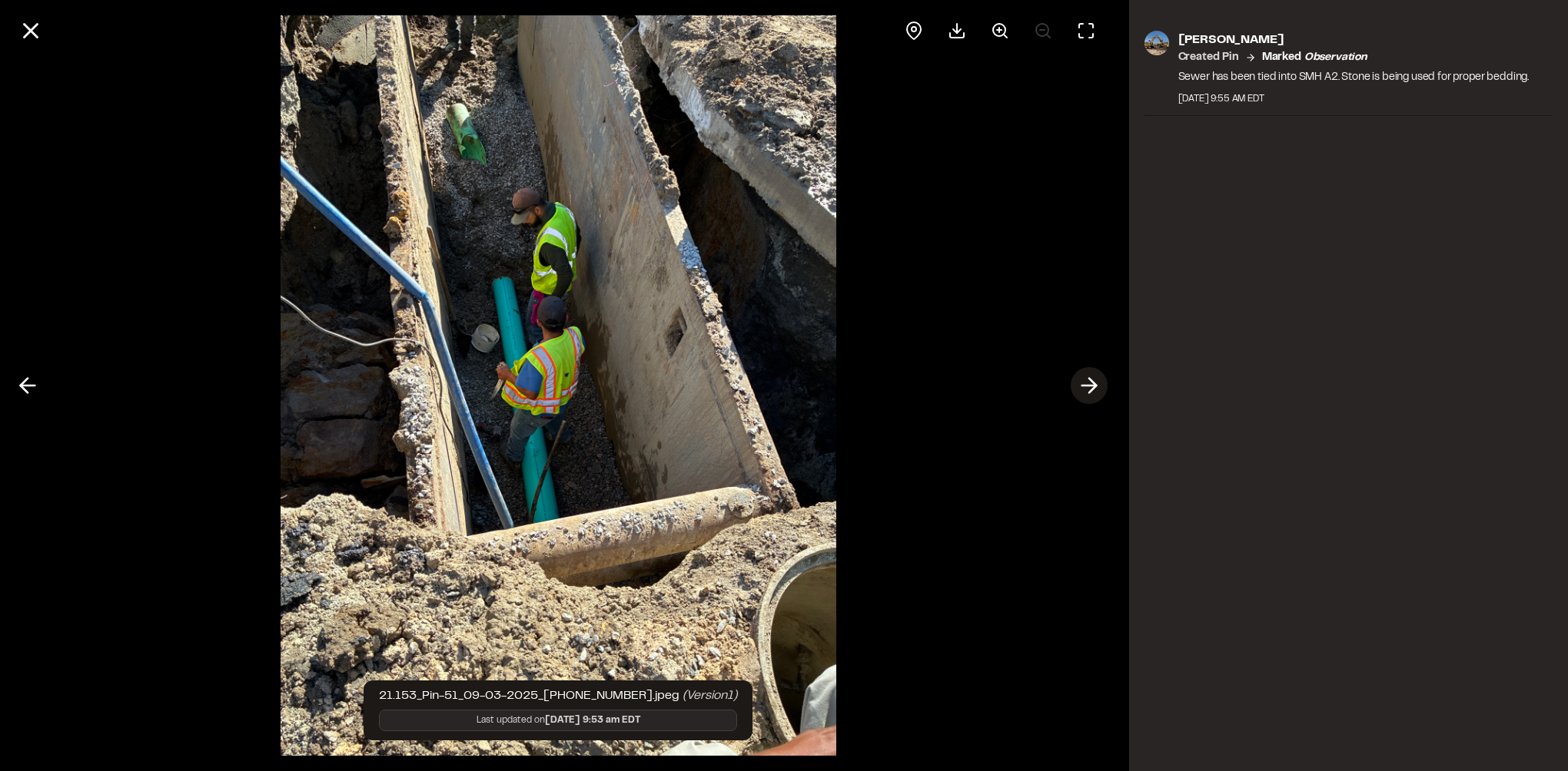
click at [1094, 384] on polyline at bounding box center [1092, 386] width 7 height 14
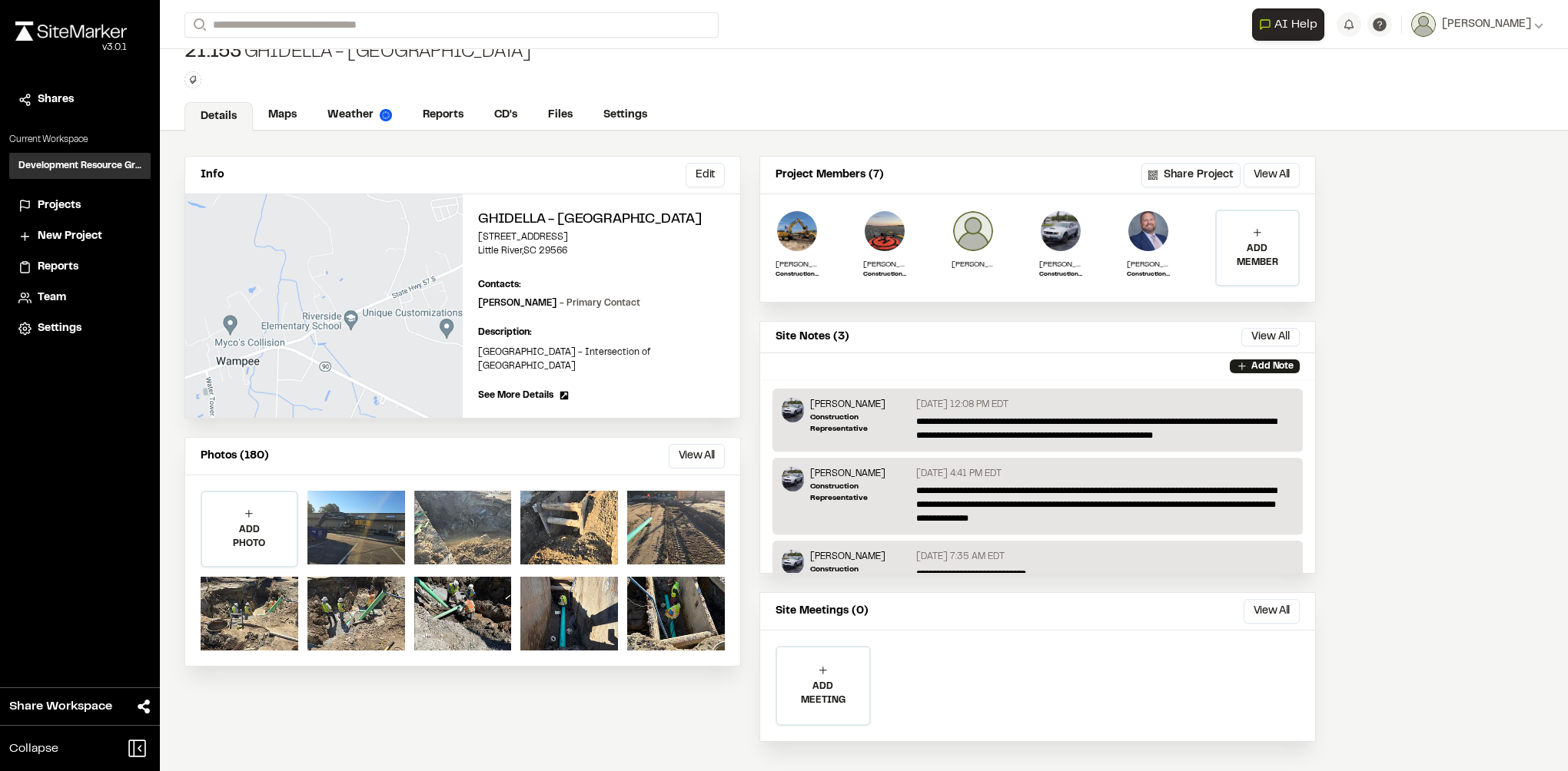
scroll to position [32, 0]
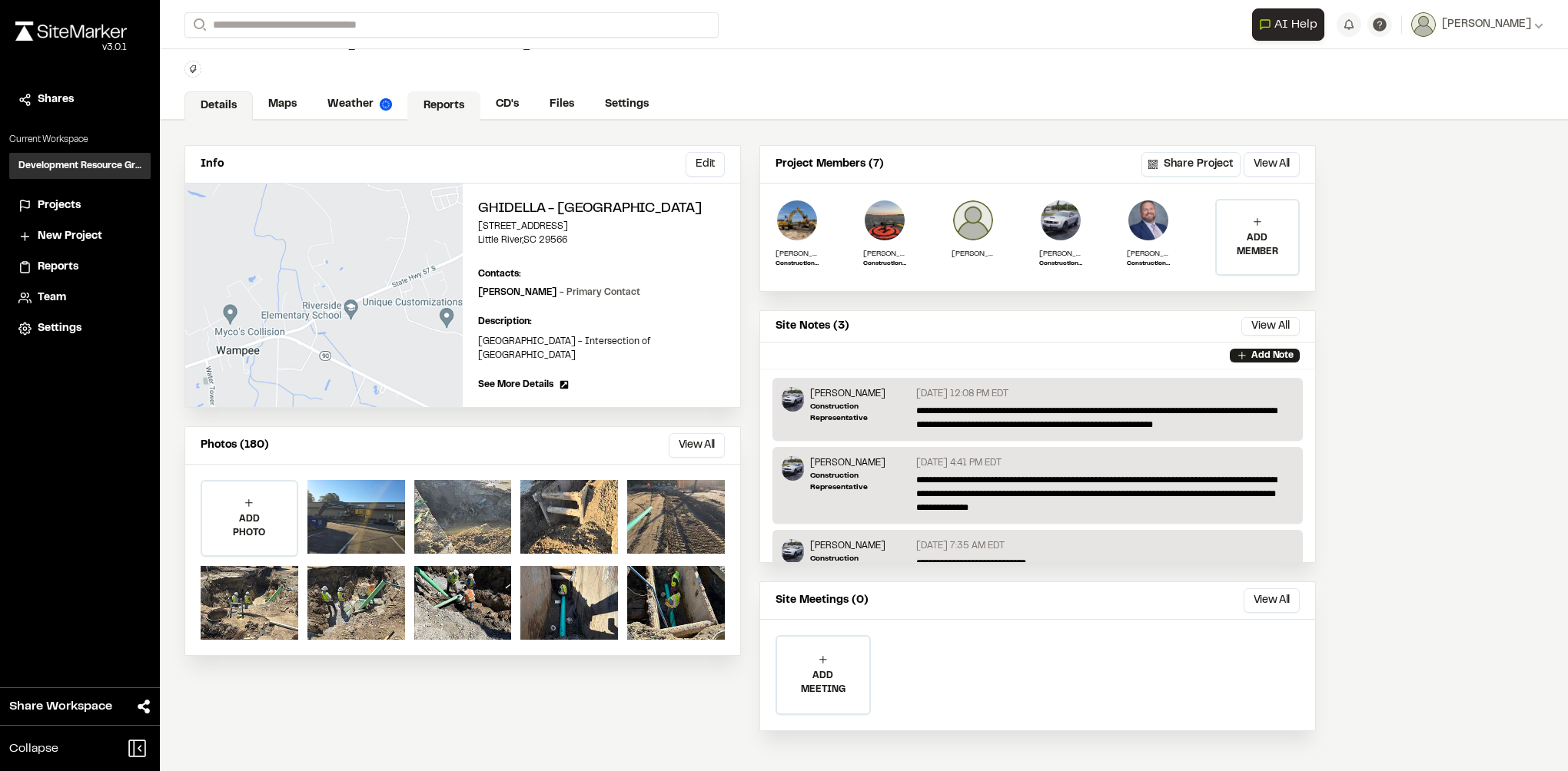
click at [424, 95] on link "Reports" at bounding box center [443, 105] width 73 height 29
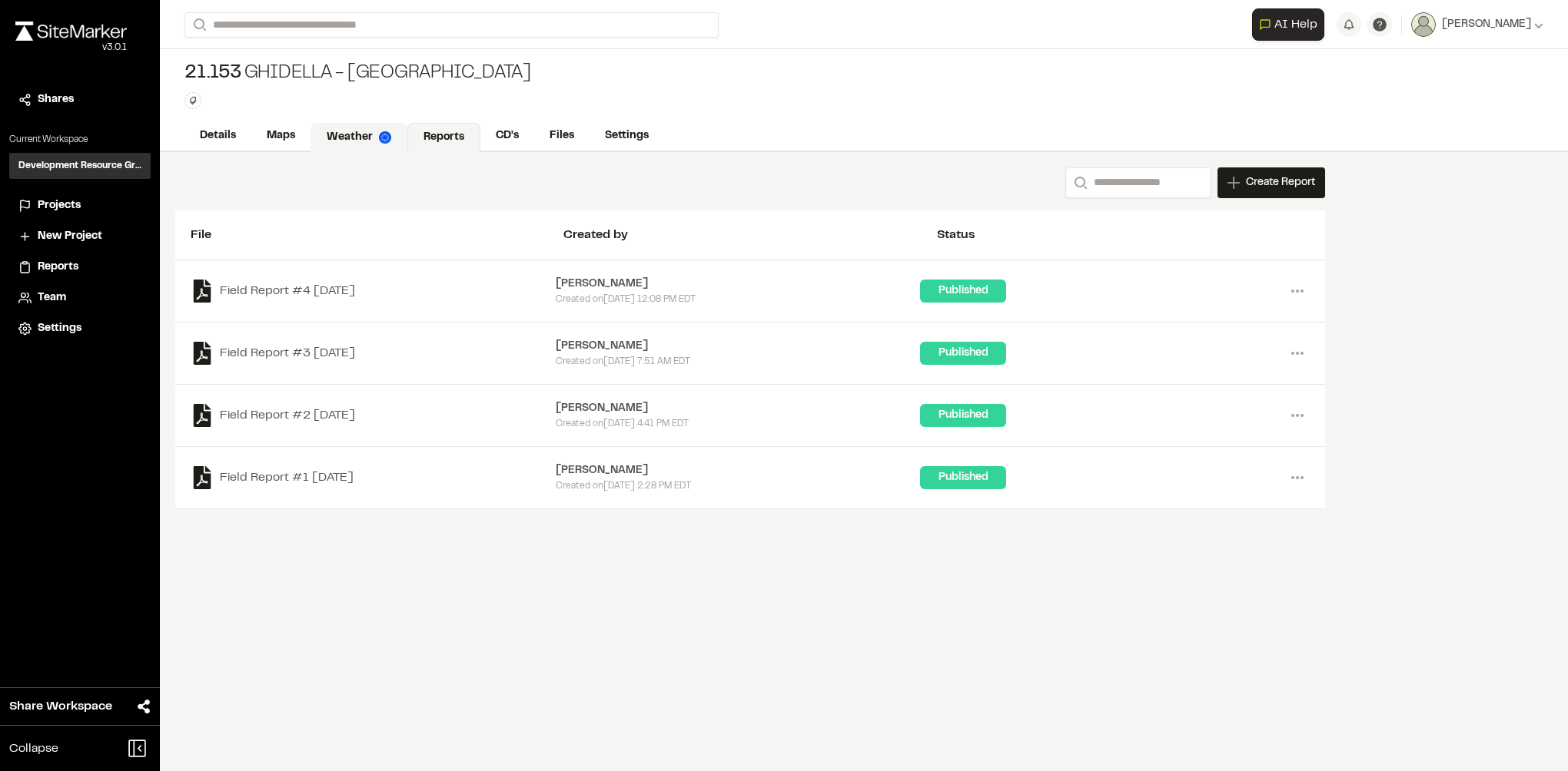
click at [360, 128] on link "Weather" at bounding box center [359, 137] width 96 height 29
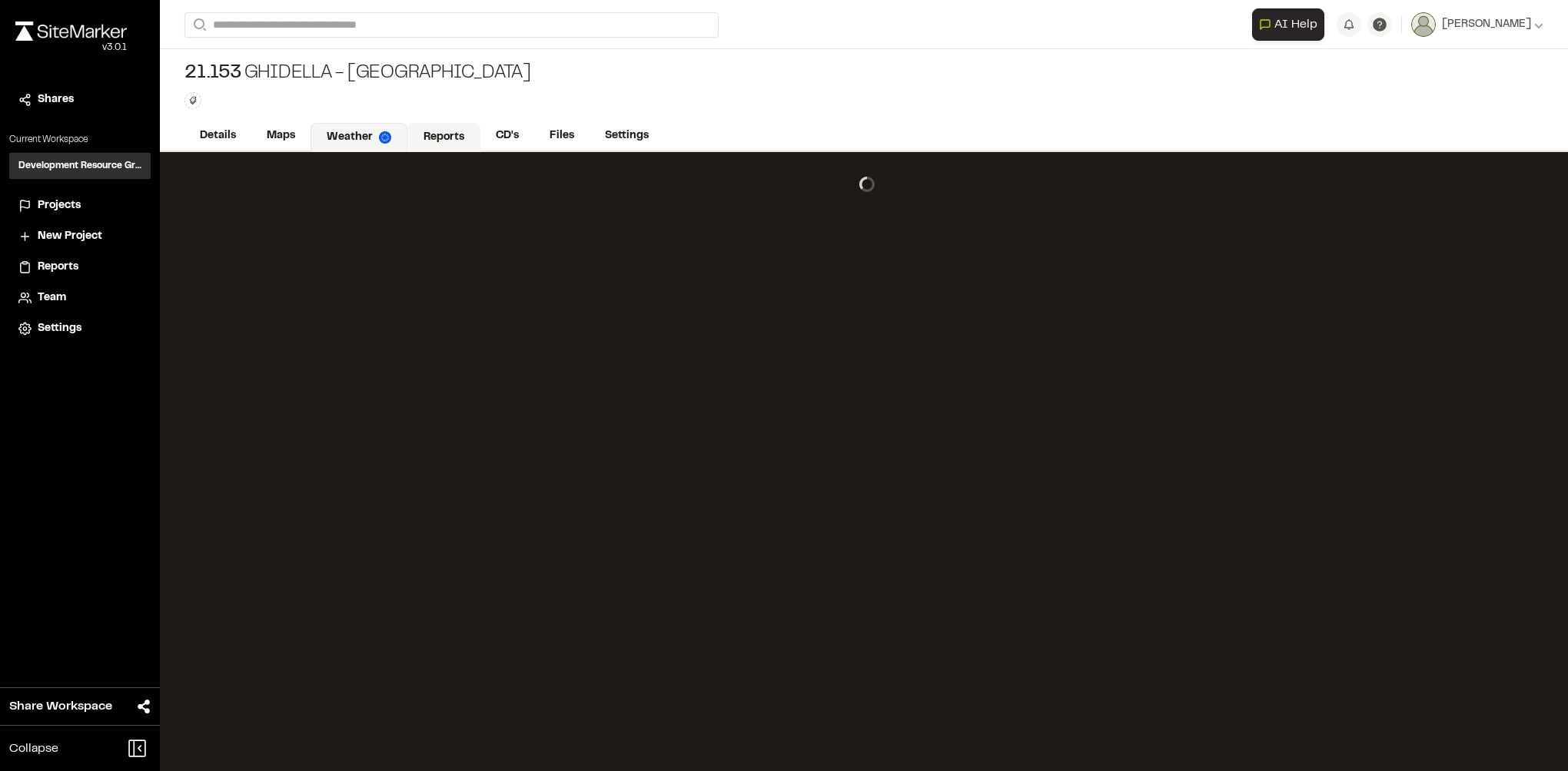
click at [460, 129] on link "Reports" at bounding box center [443, 137] width 73 height 29
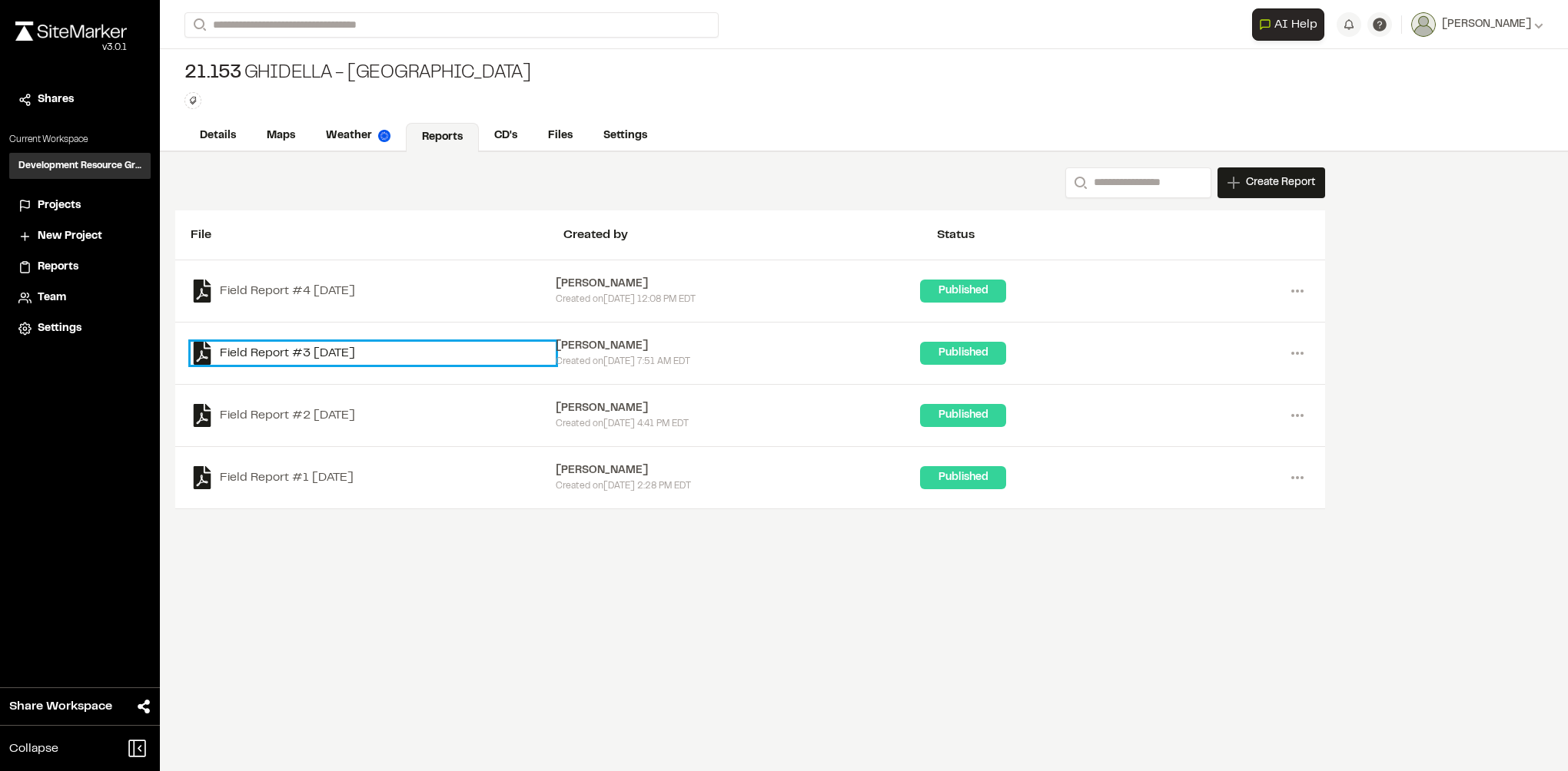
click at [356, 352] on link "Field Report #3 2025-05-16" at bounding box center [372, 354] width 365 height 23
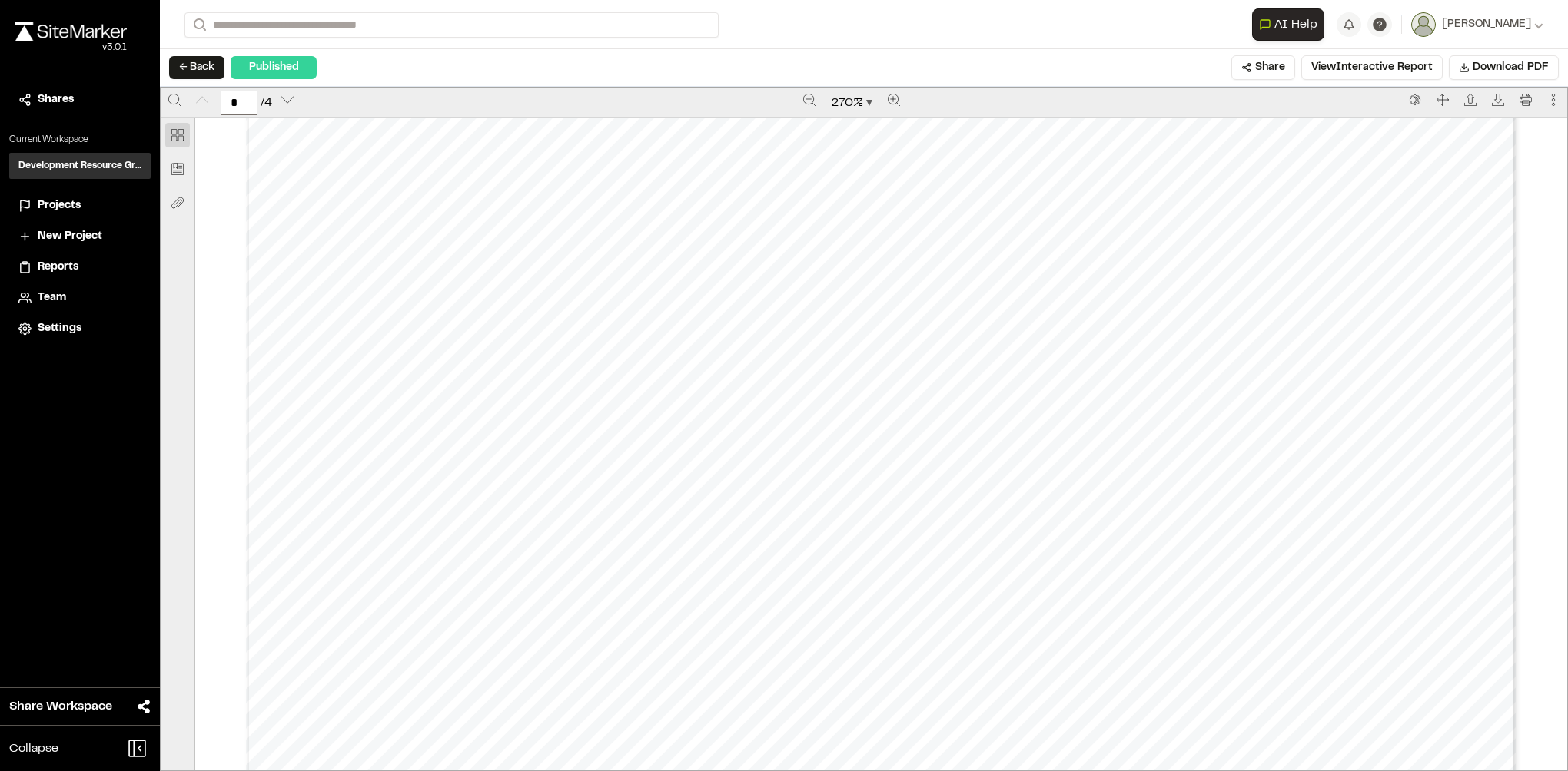
scroll to position [768, 0]
type input "*"
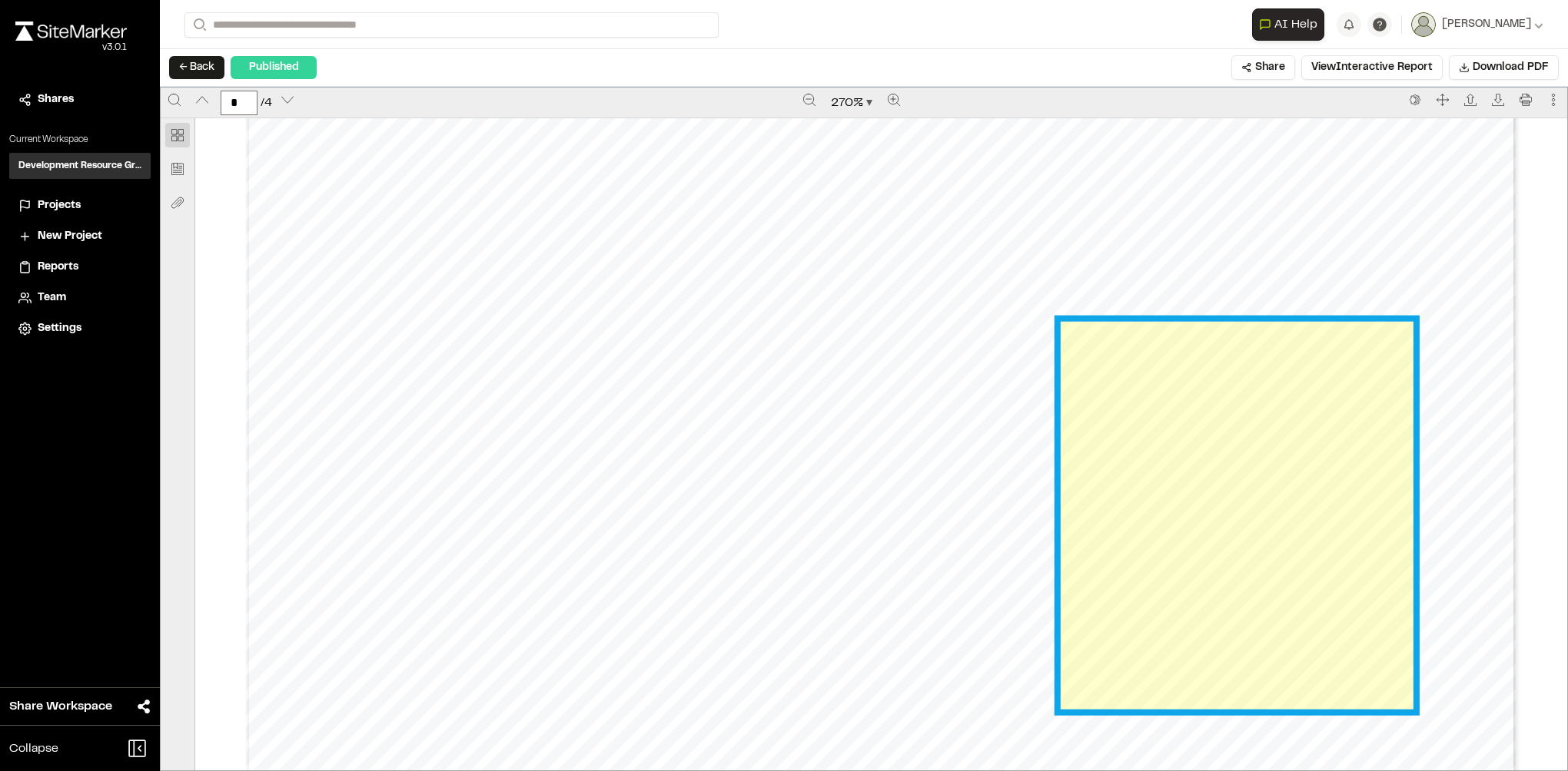
click at [1226, 442] on link "Page 3" at bounding box center [1235, 515] width 352 height 387
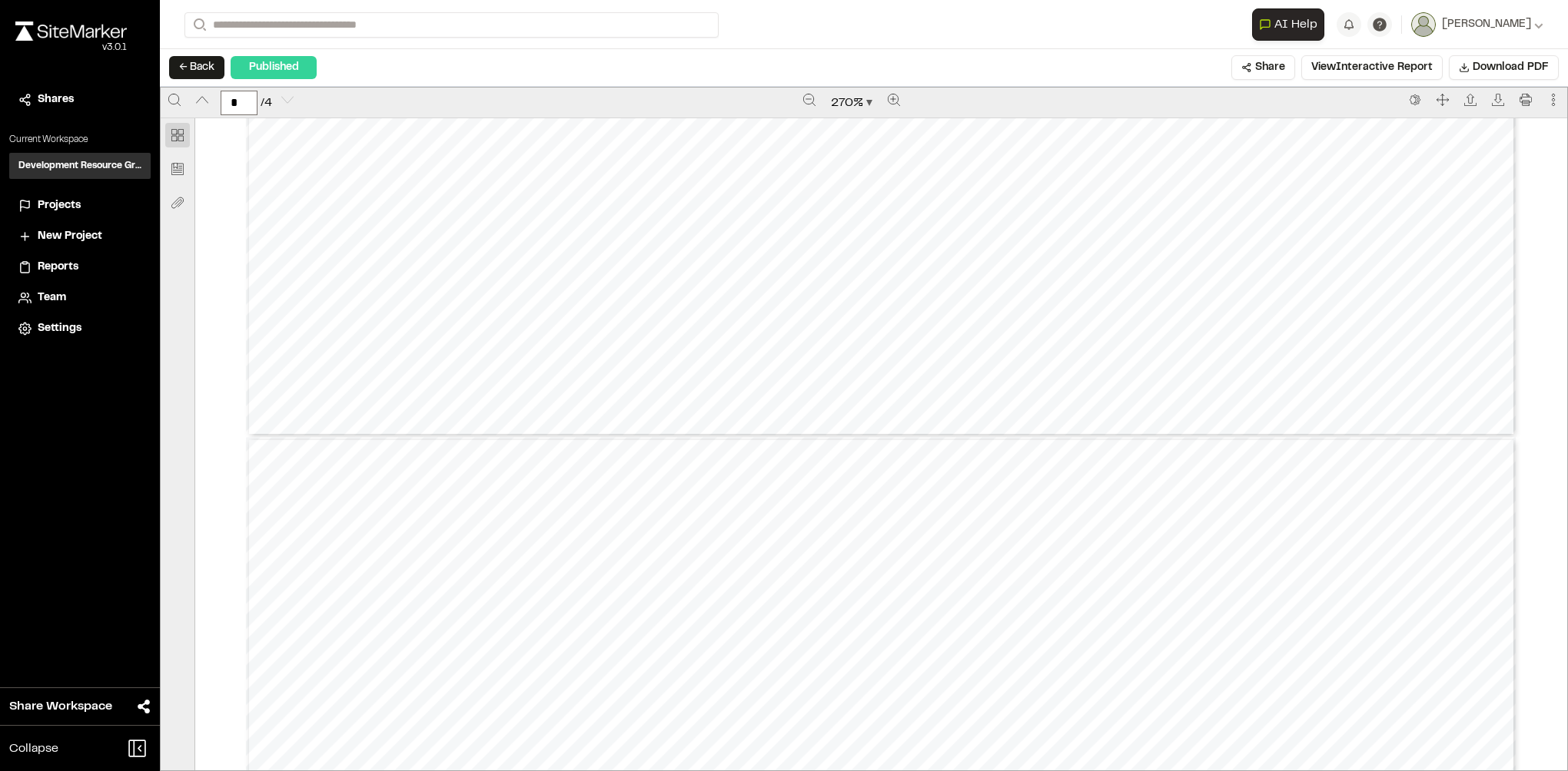
type input "*"
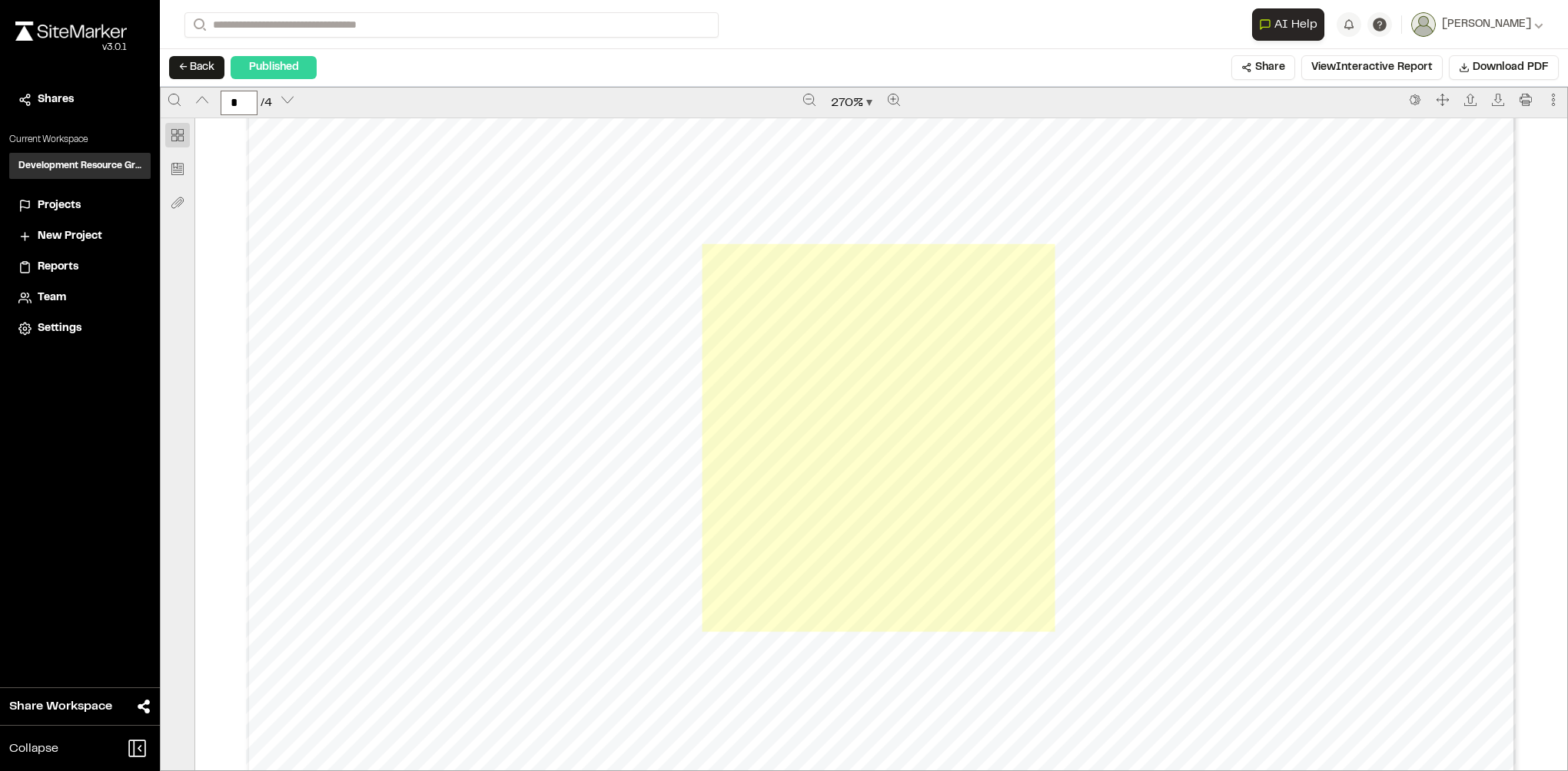
scroll to position [4148, 0]
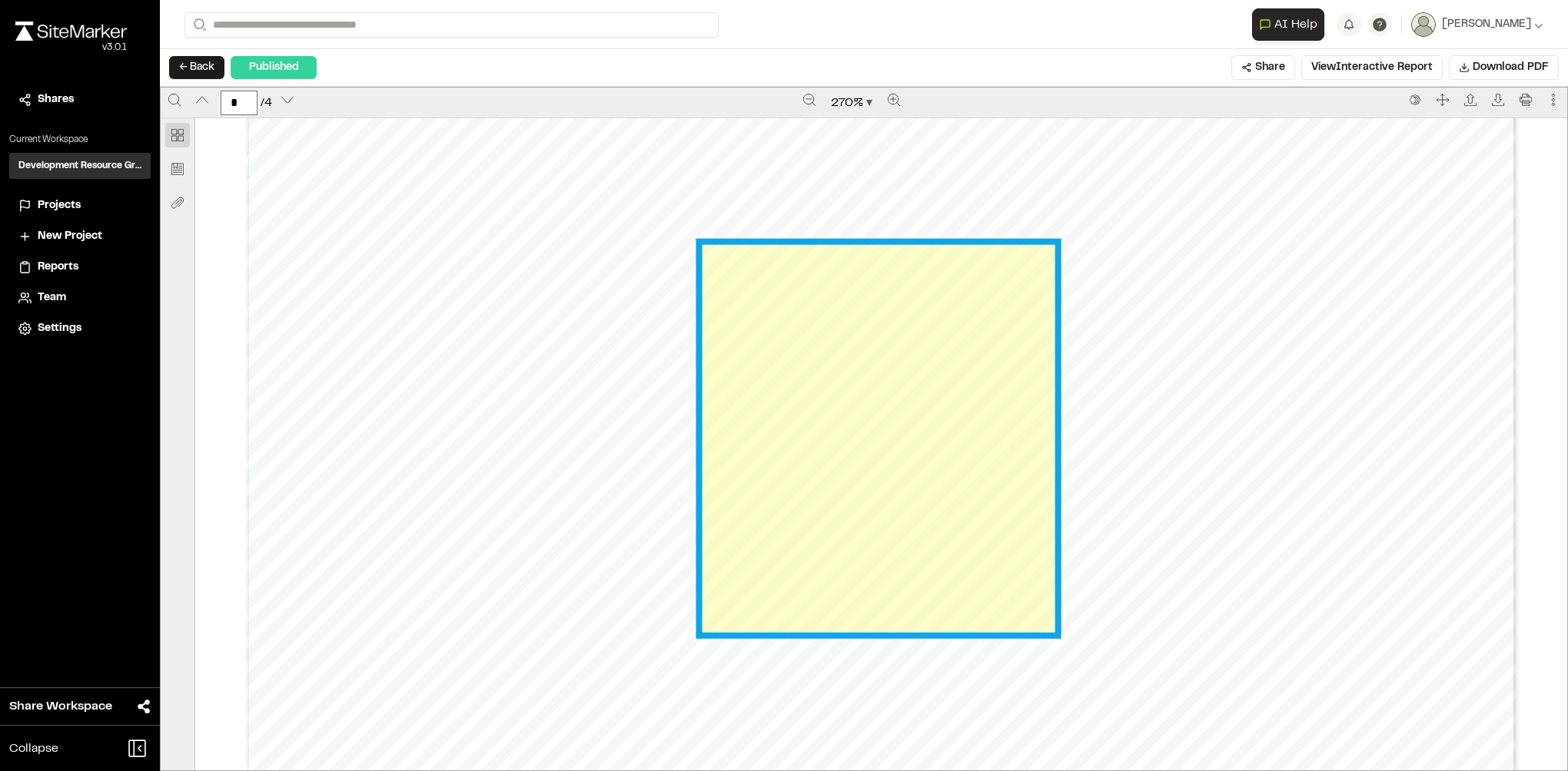
click at [864, 444] on link "Page 3" at bounding box center [878, 439] width 352 height 387
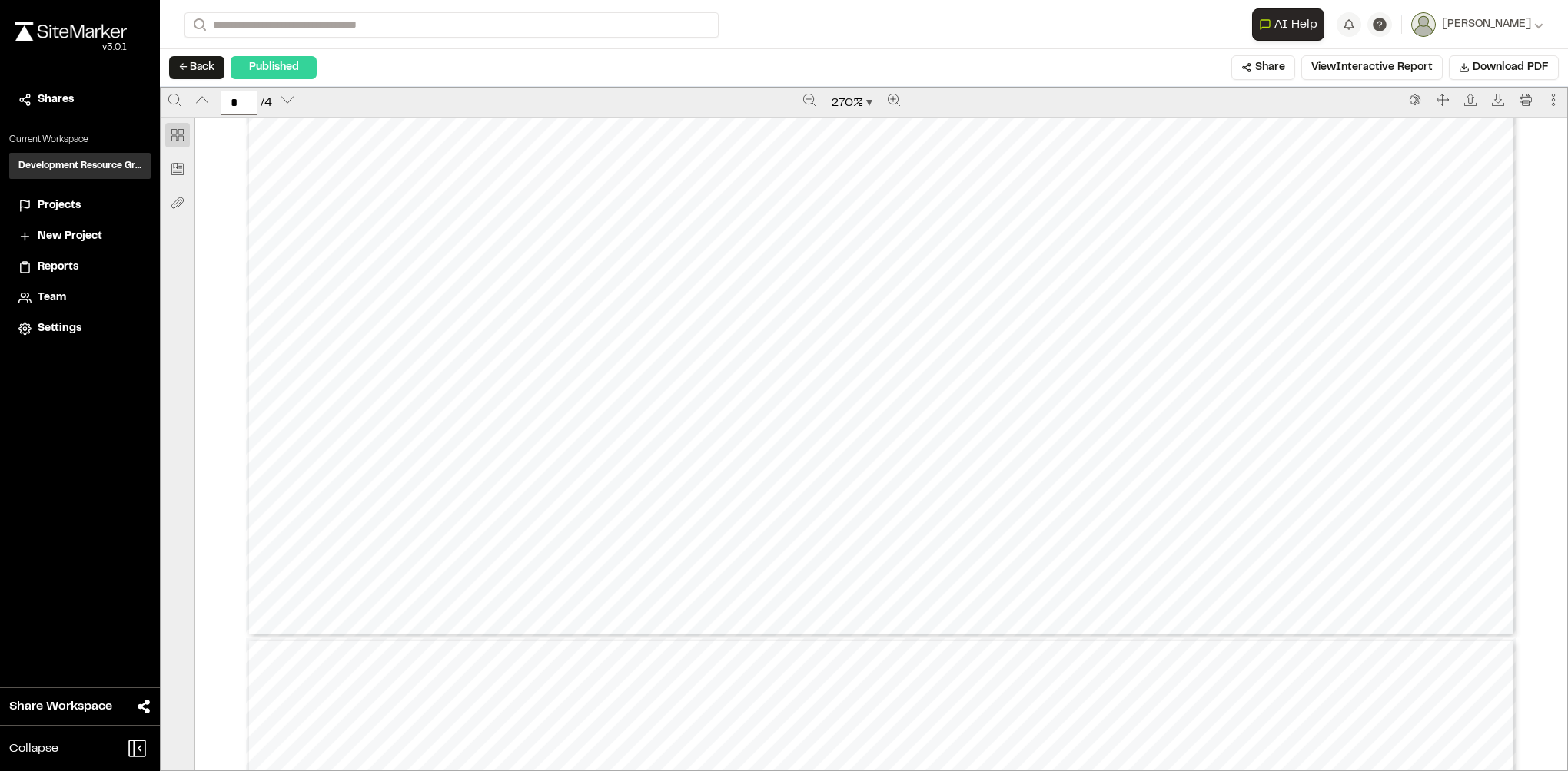
type input "*"
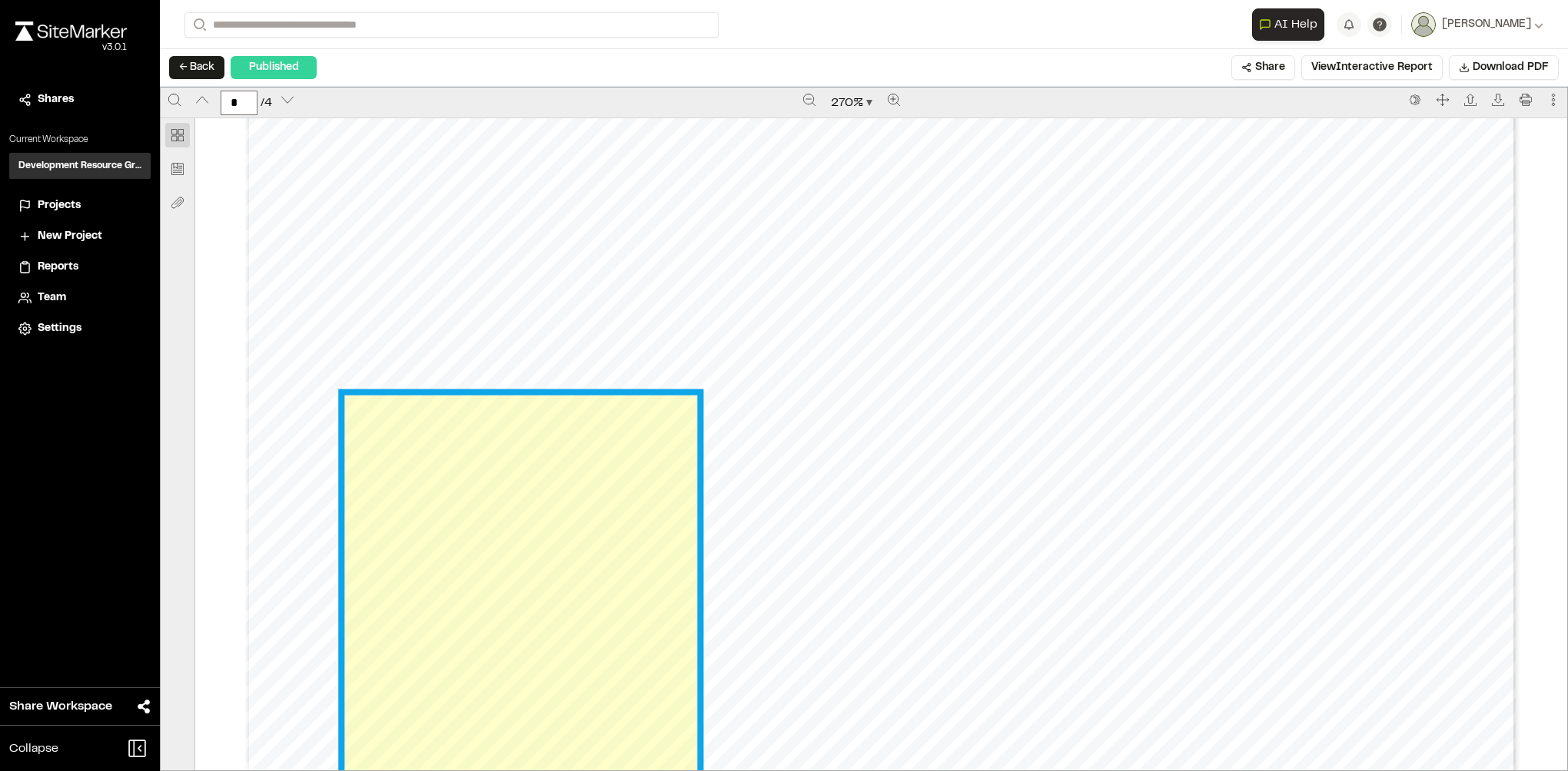
click at [558, 440] on link "Page 3" at bounding box center [520, 589] width 352 height 387
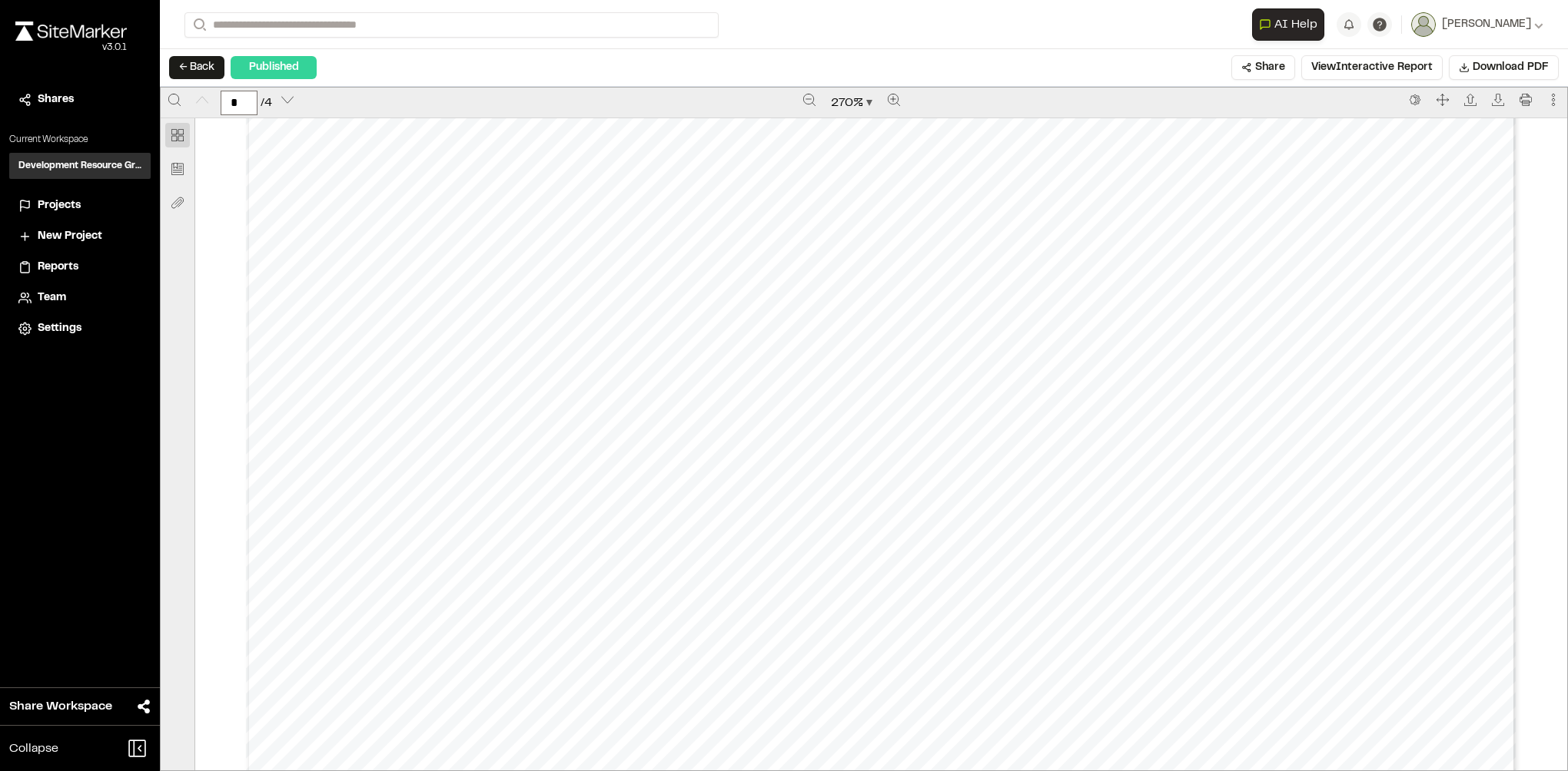
scroll to position [768, 0]
type input "*"
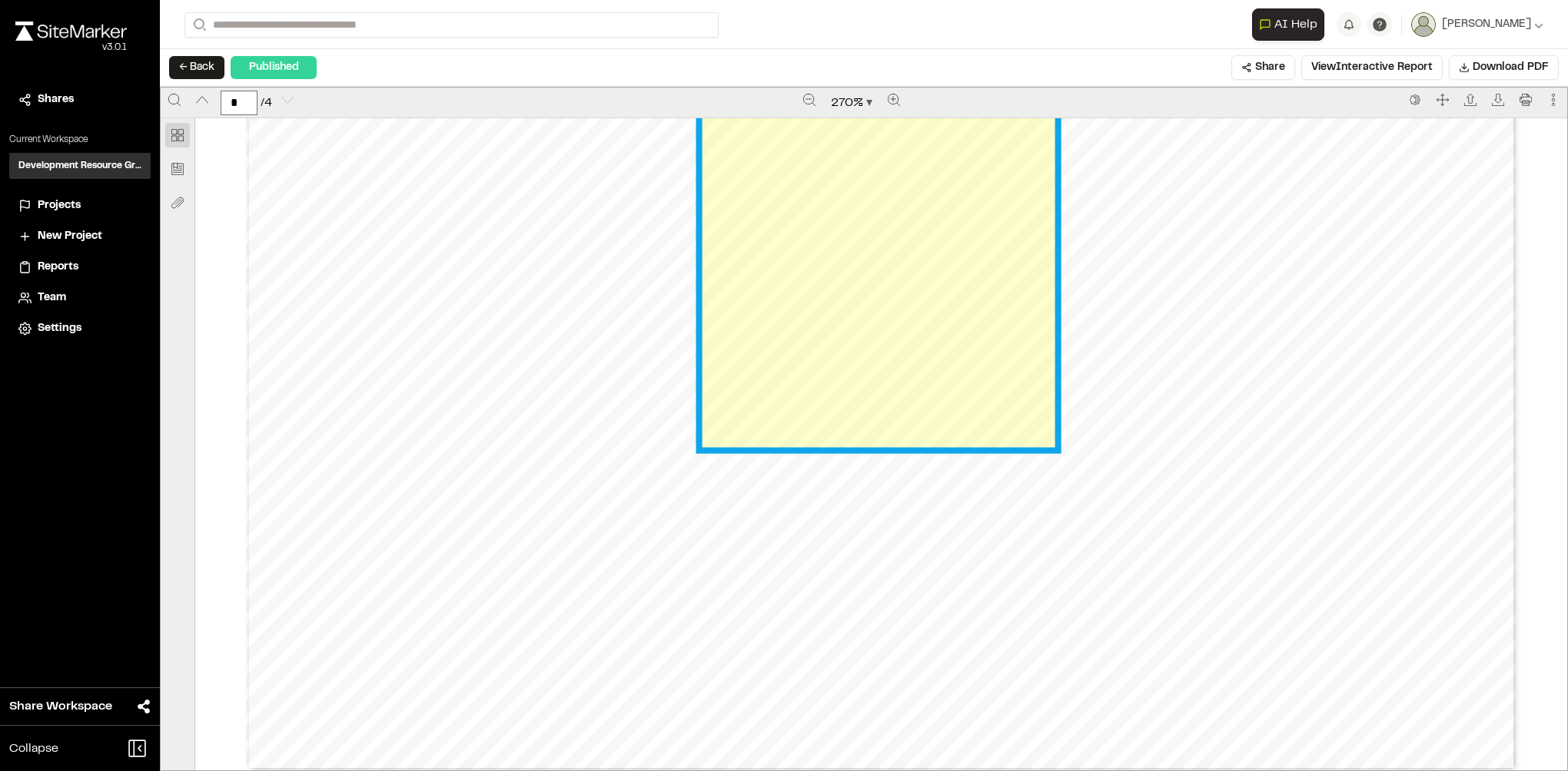
click at [910, 227] on link "Page 4" at bounding box center [878, 253] width 352 height 387
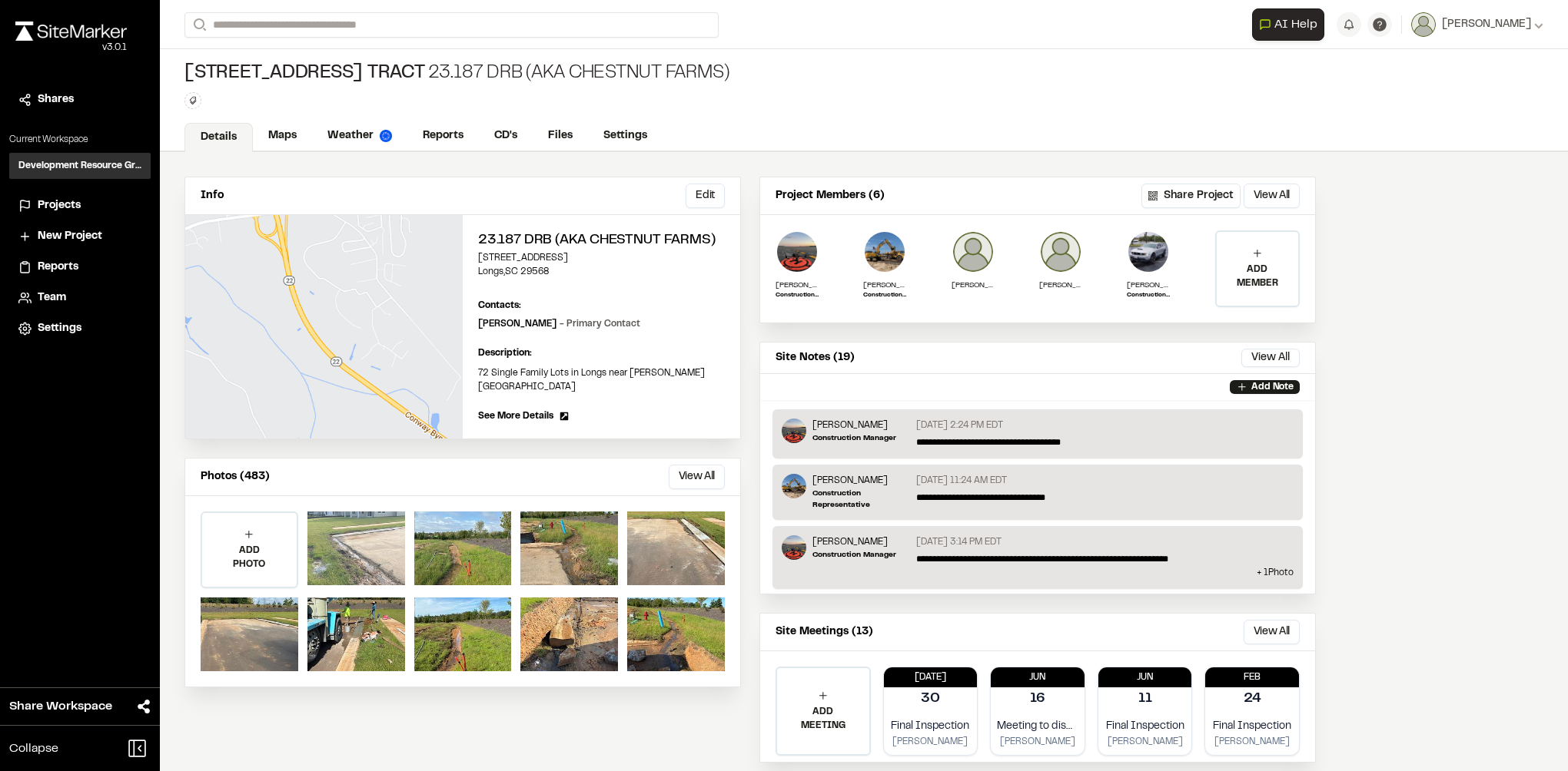
click at [360, 531] on div at bounding box center [356, 549] width 97 height 74
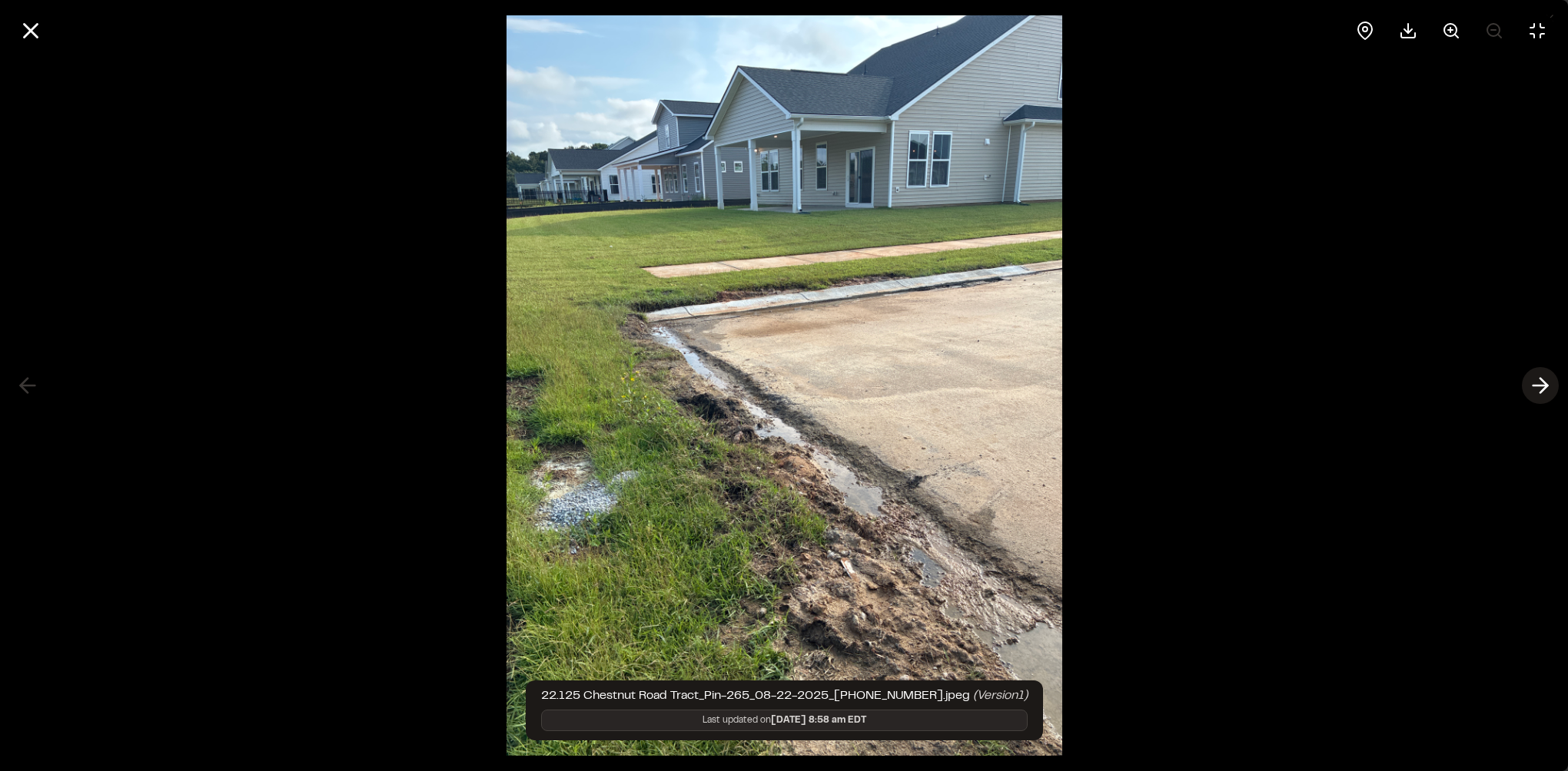
click at [1527, 389] on button at bounding box center [1540, 386] width 37 height 37
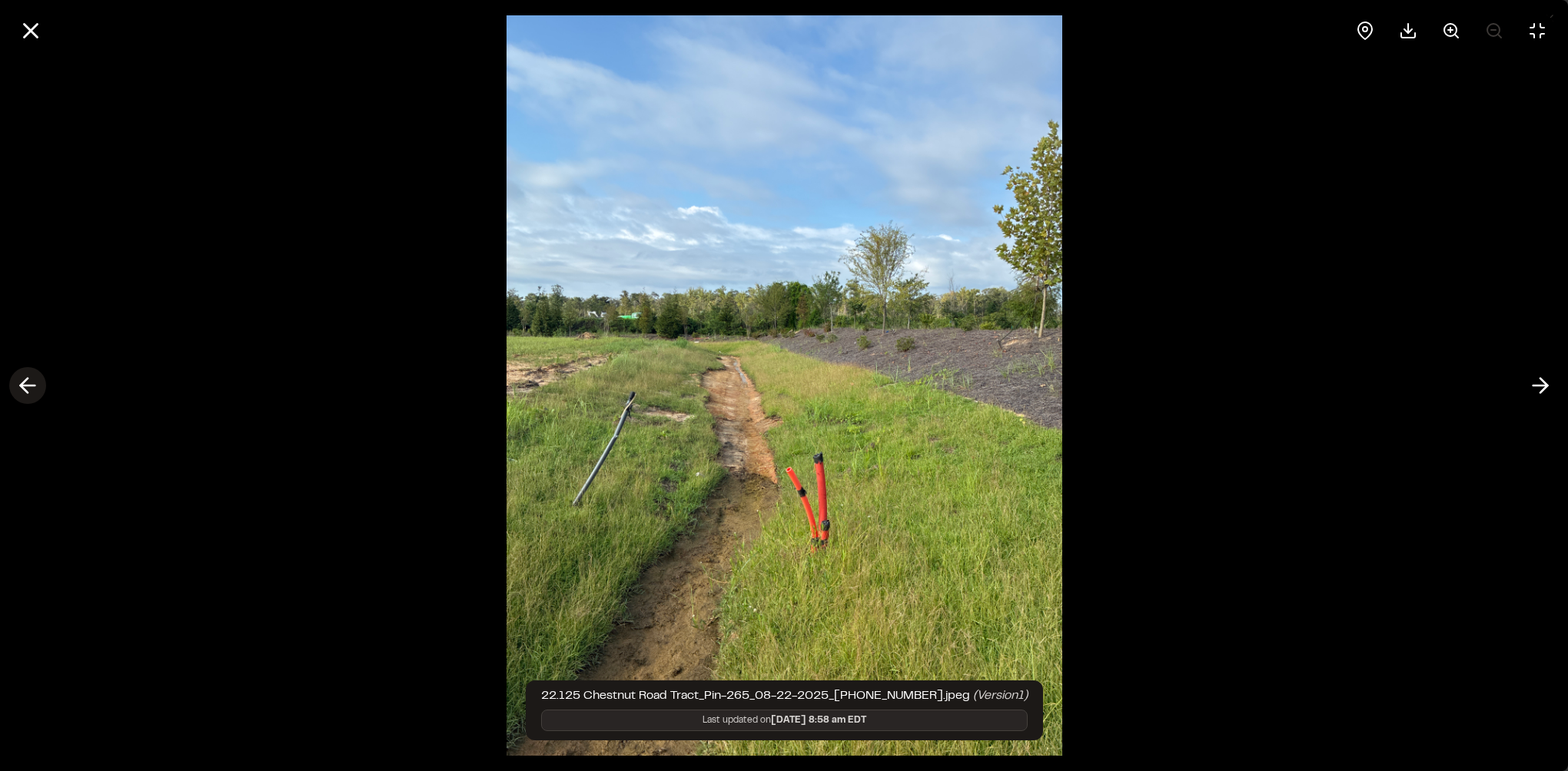
click at [29, 387] on icon at bounding box center [27, 386] width 24 height 26
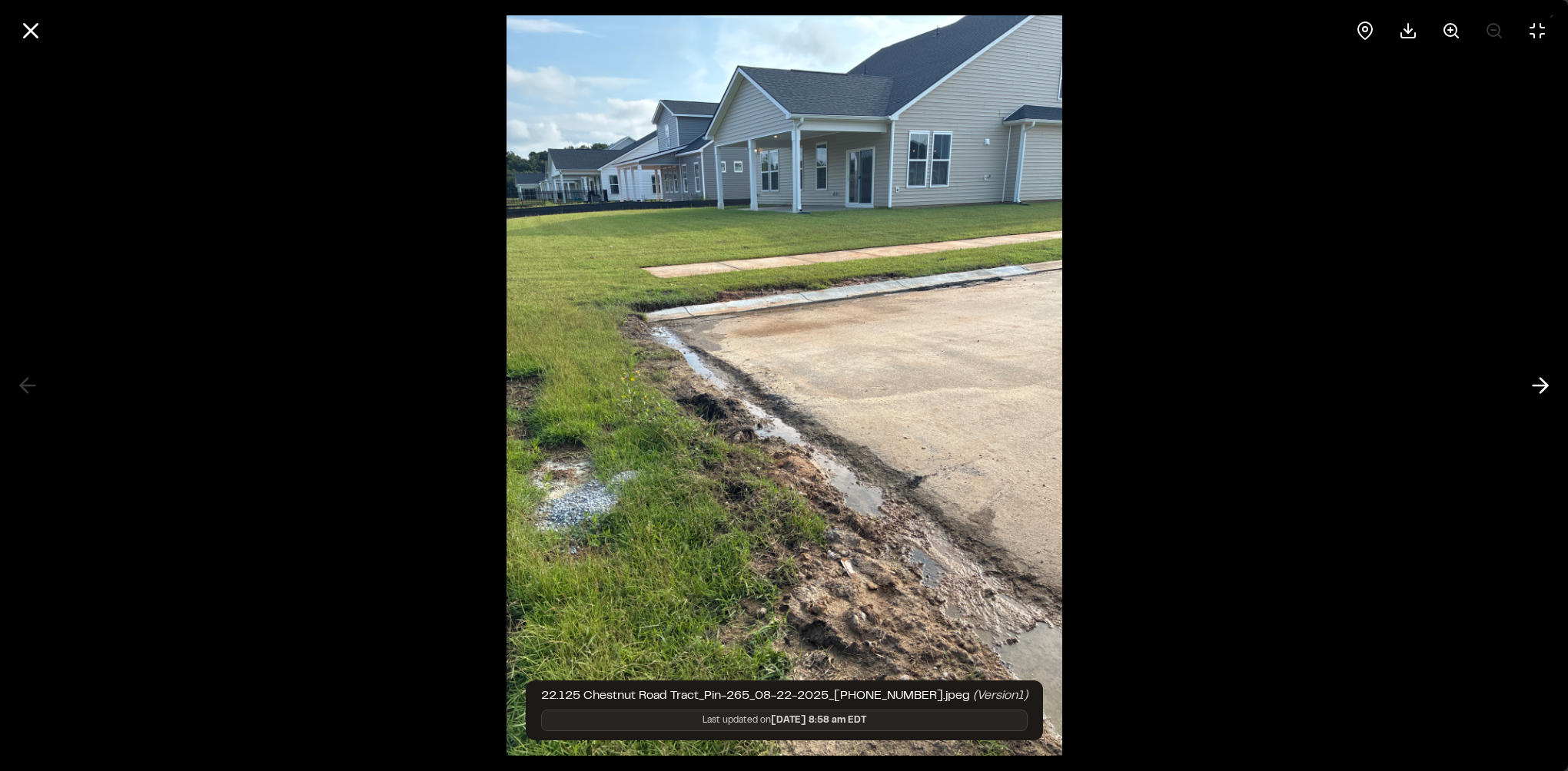
click at [1509, 388] on div at bounding box center [784, 386] width 1568 height 771
click at [1525, 387] on button at bounding box center [1540, 386] width 37 height 37
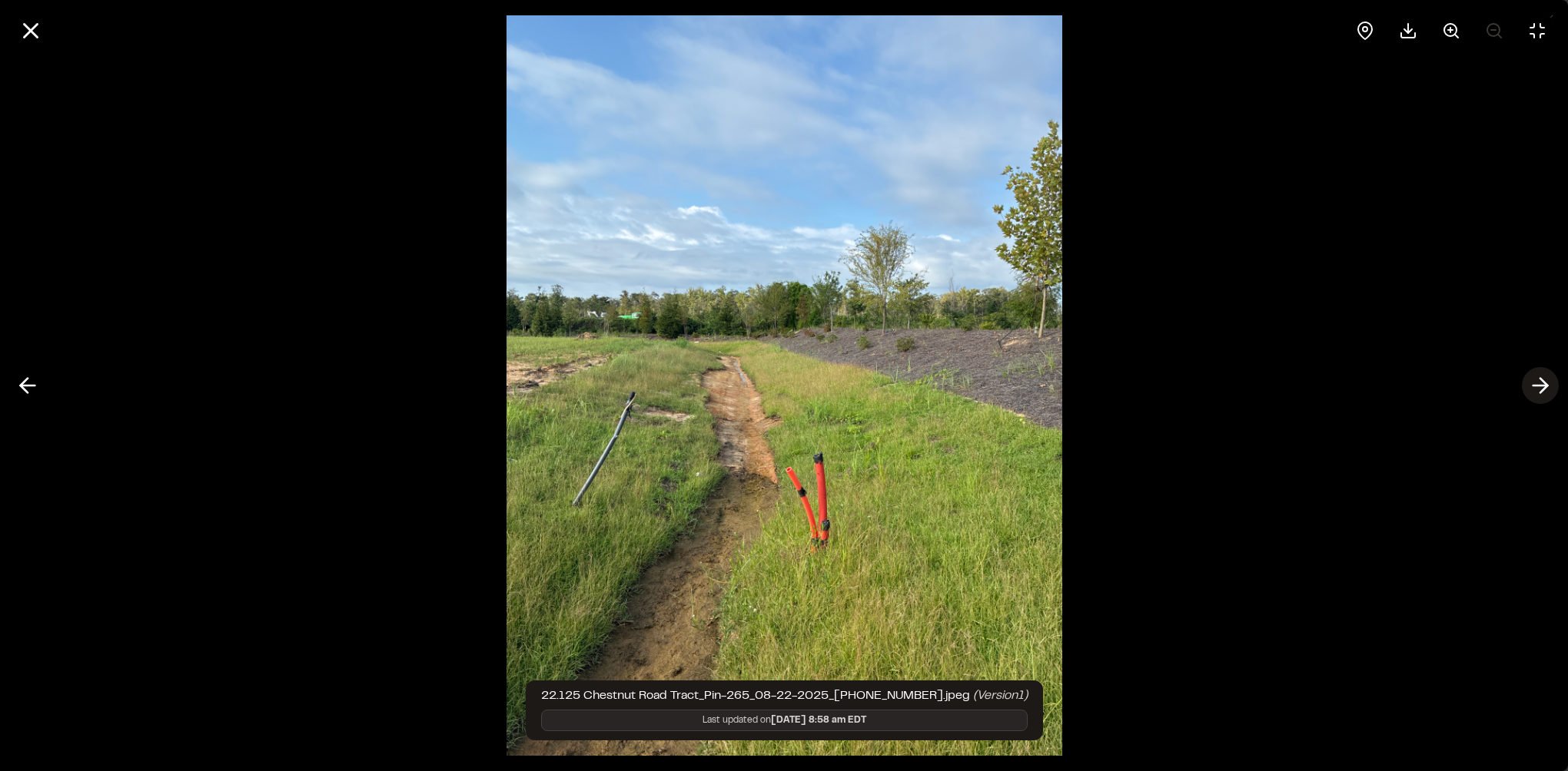
click at [1525, 387] on button at bounding box center [1540, 386] width 37 height 37
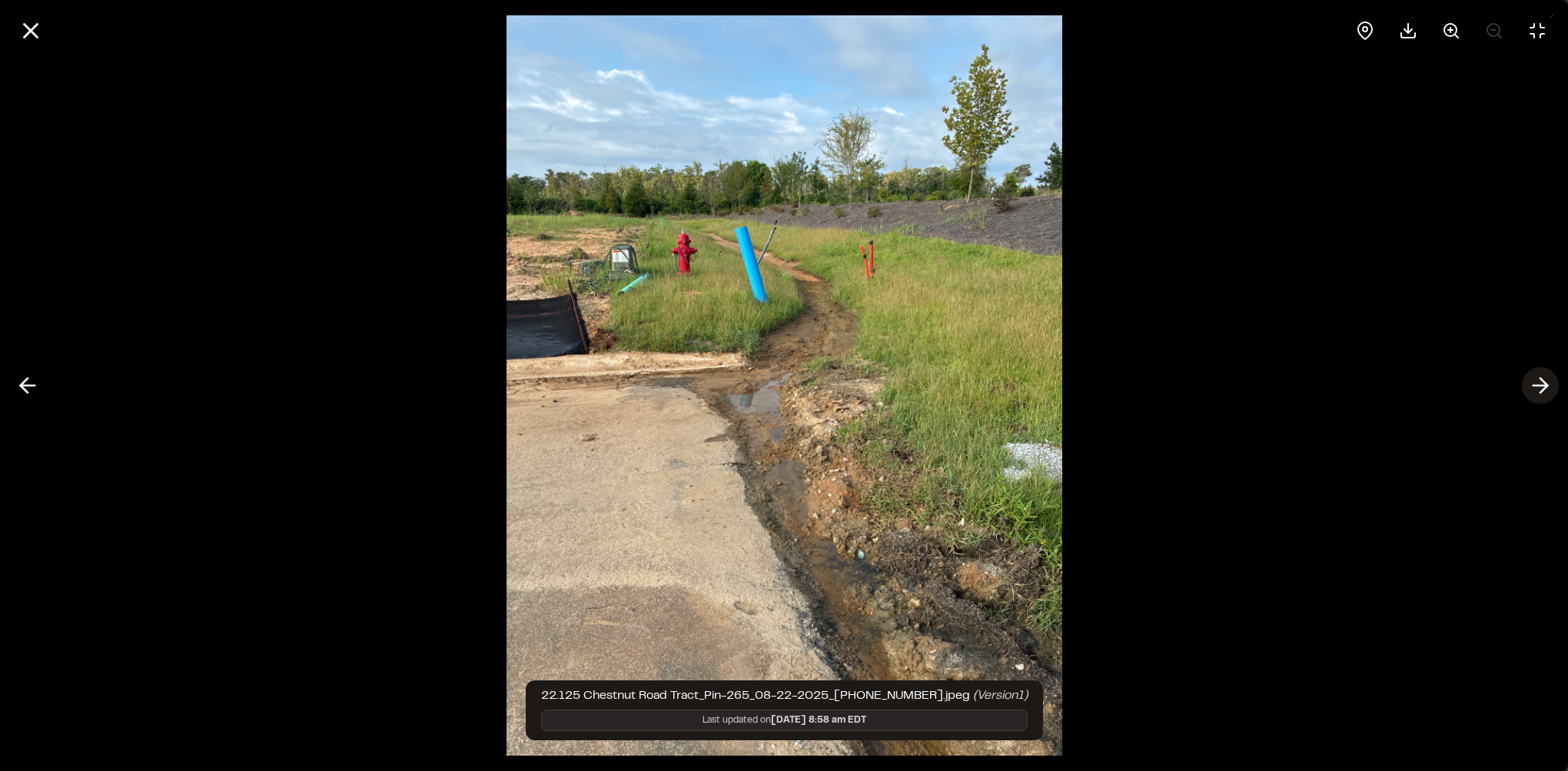
click at [1525, 387] on button at bounding box center [1540, 386] width 37 height 37
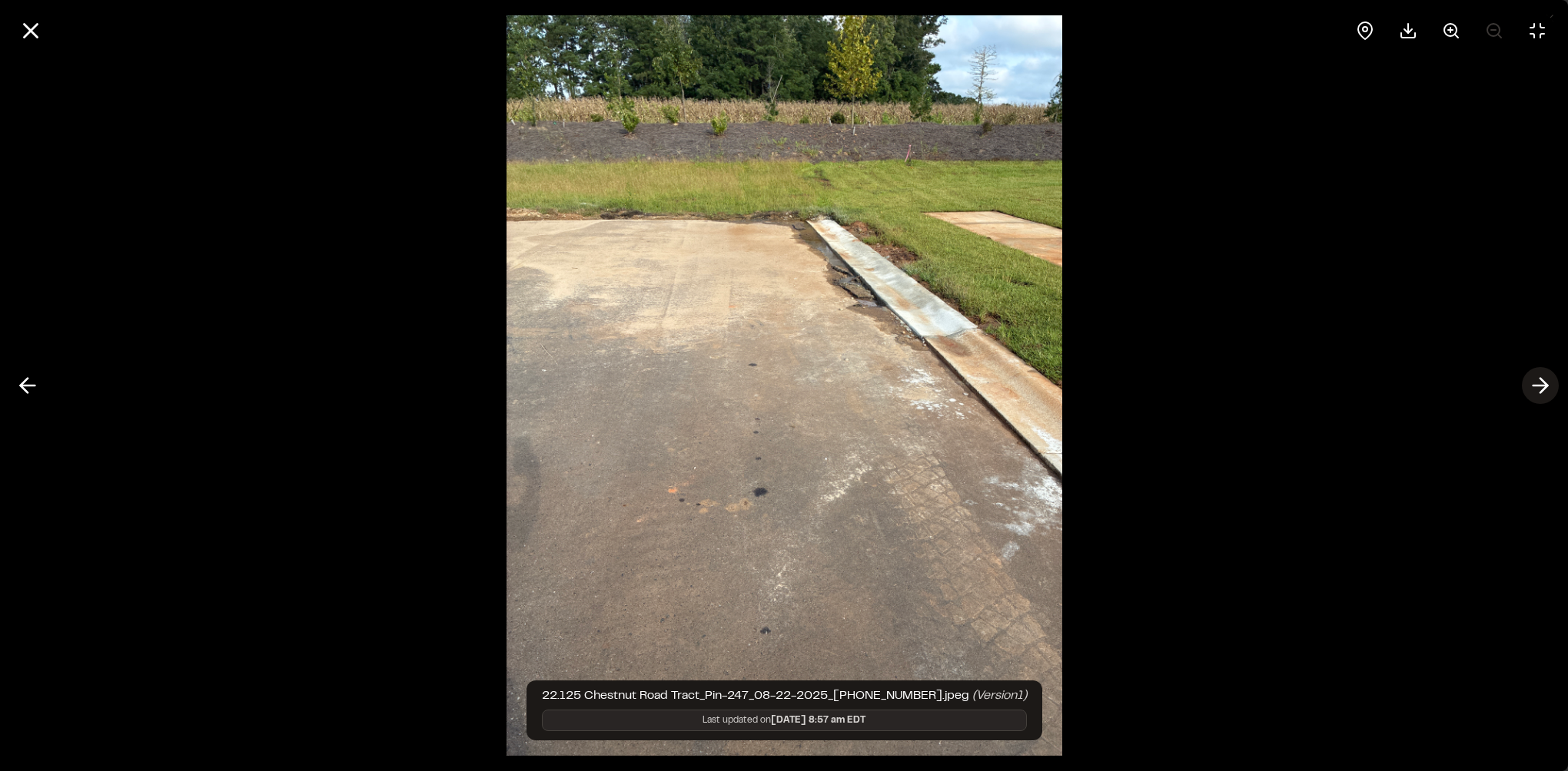
click at [1525, 387] on button at bounding box center [1540, 386] width 37 height 37
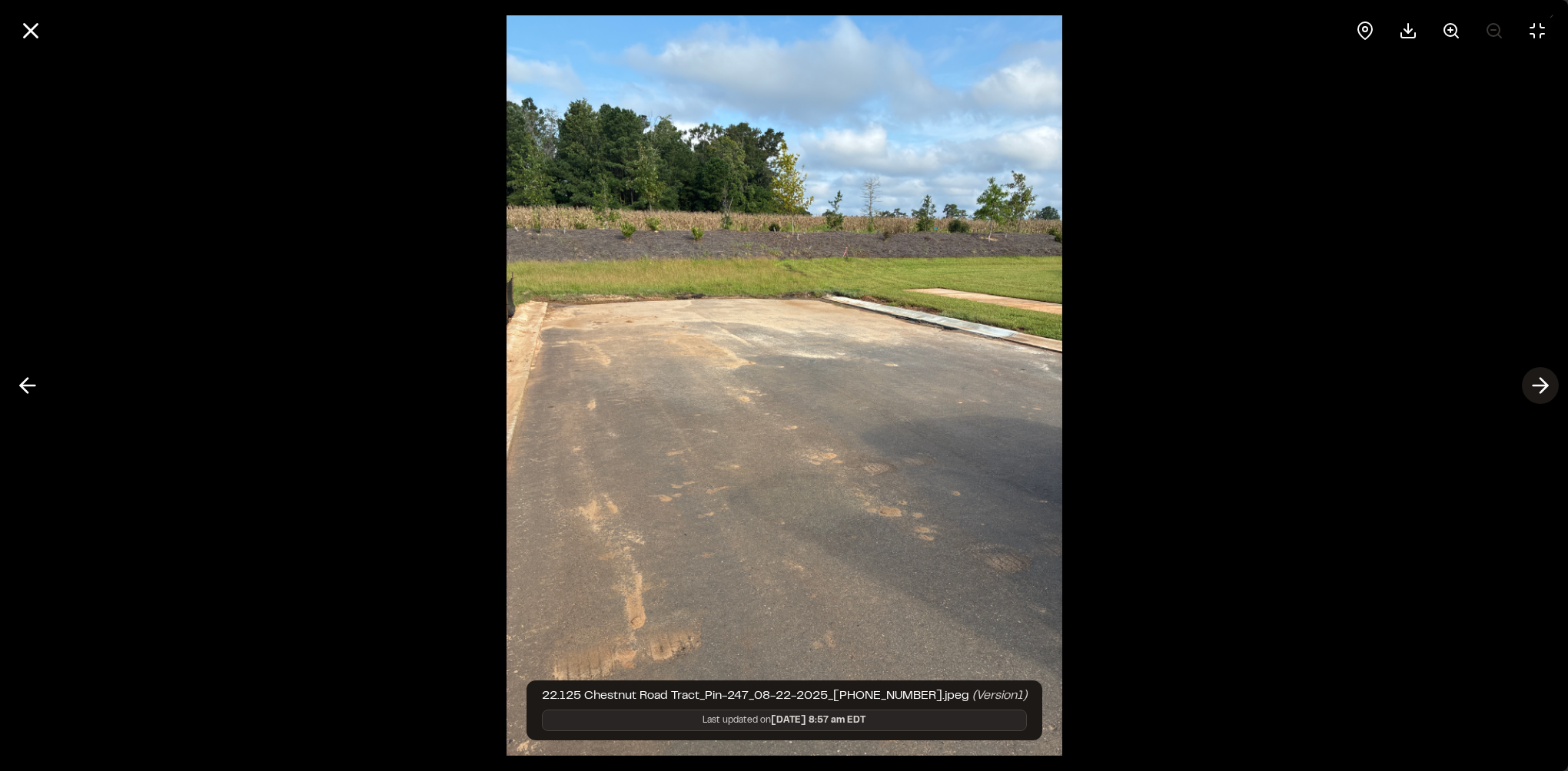
click at [1525, 387] on button at bounding box center [1540, 386] width 37 height 37
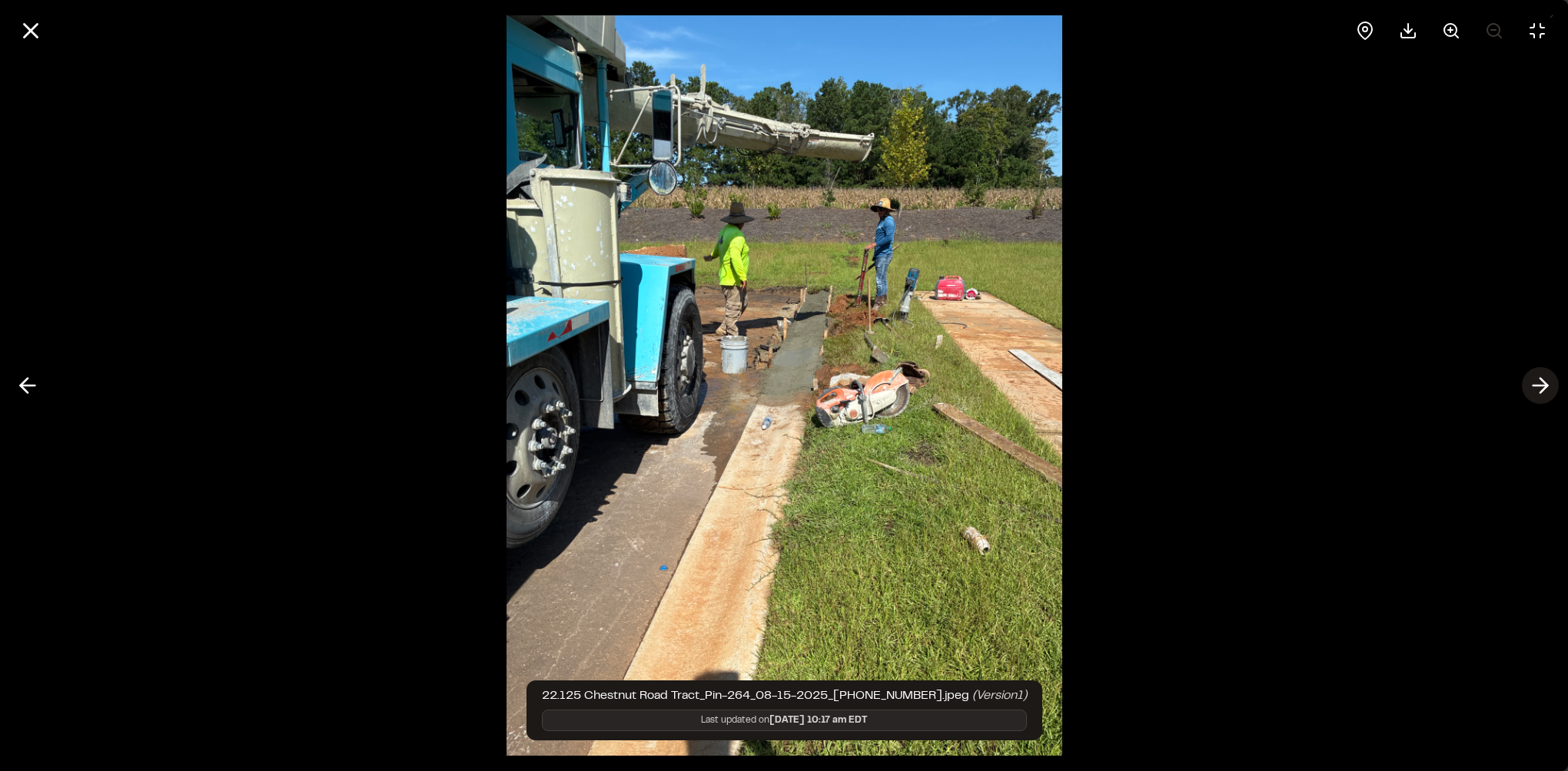
click at [1525, 387] on button at bounding box center [1540, 386] width 37 height 37
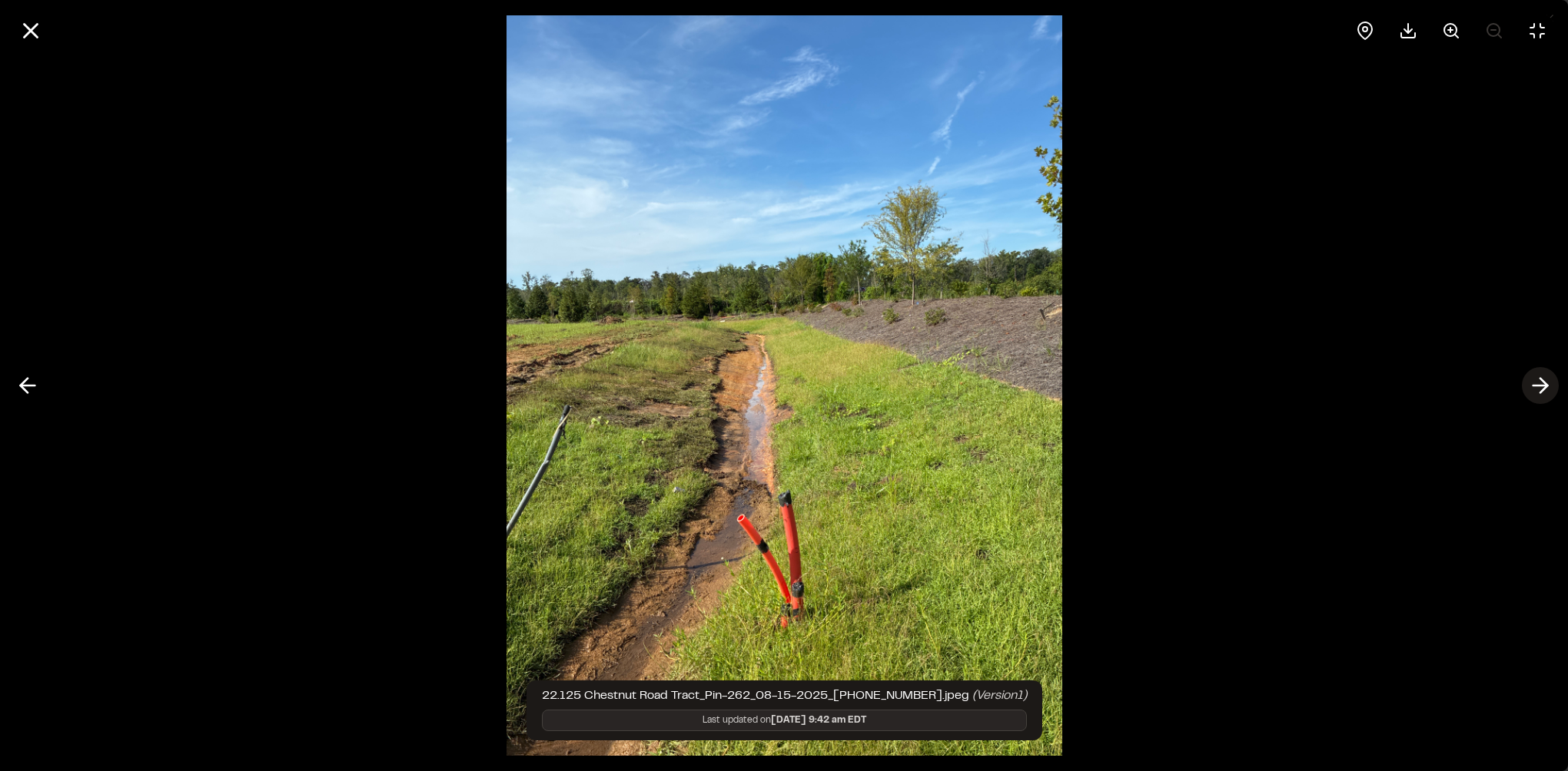
click at [1525, 387] on button at bounding box center [1540, 386] width 37 height 37
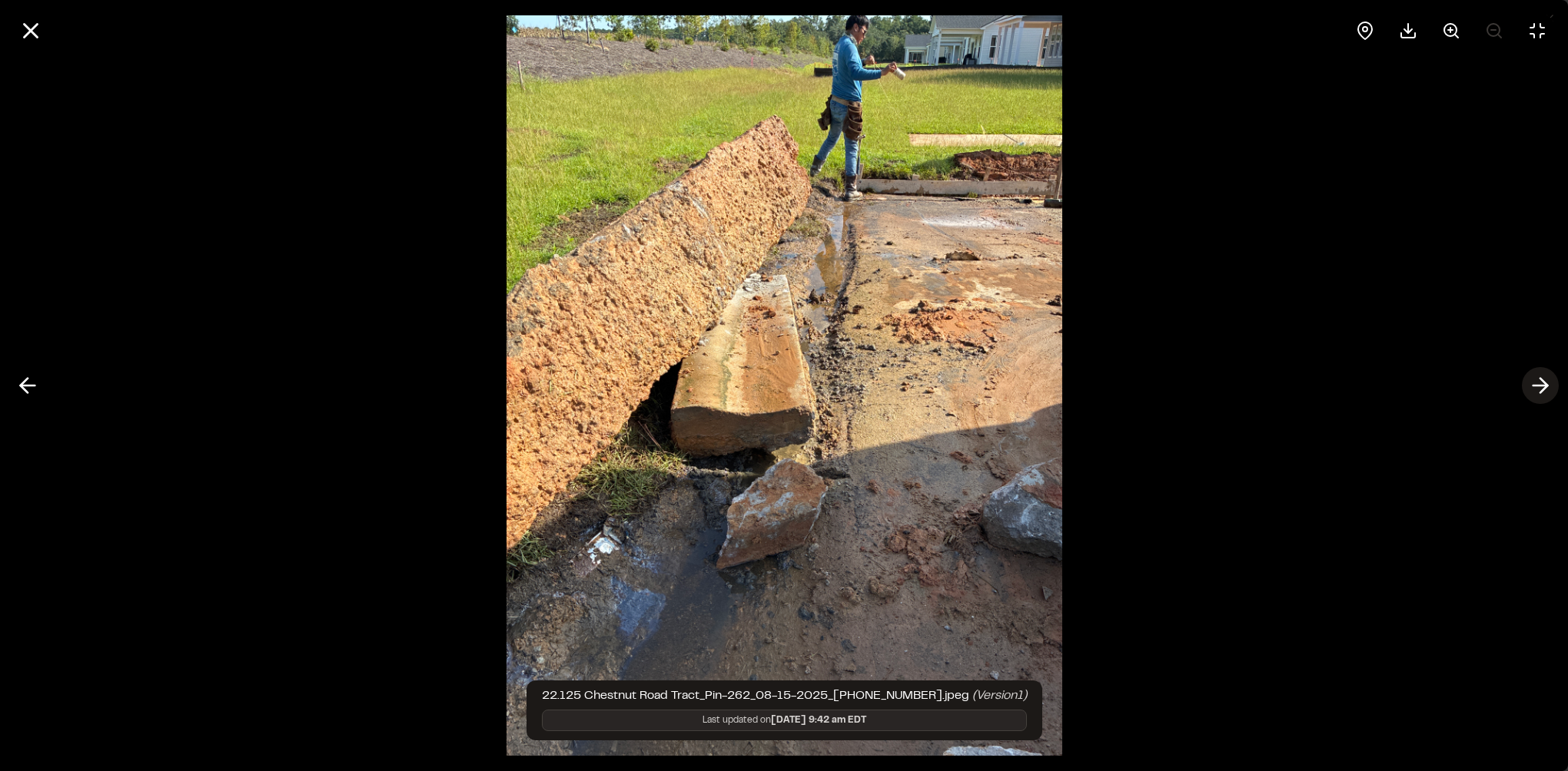
click at [1549, 384] on icon at bounding box center [1539, 386] width 24 height 26
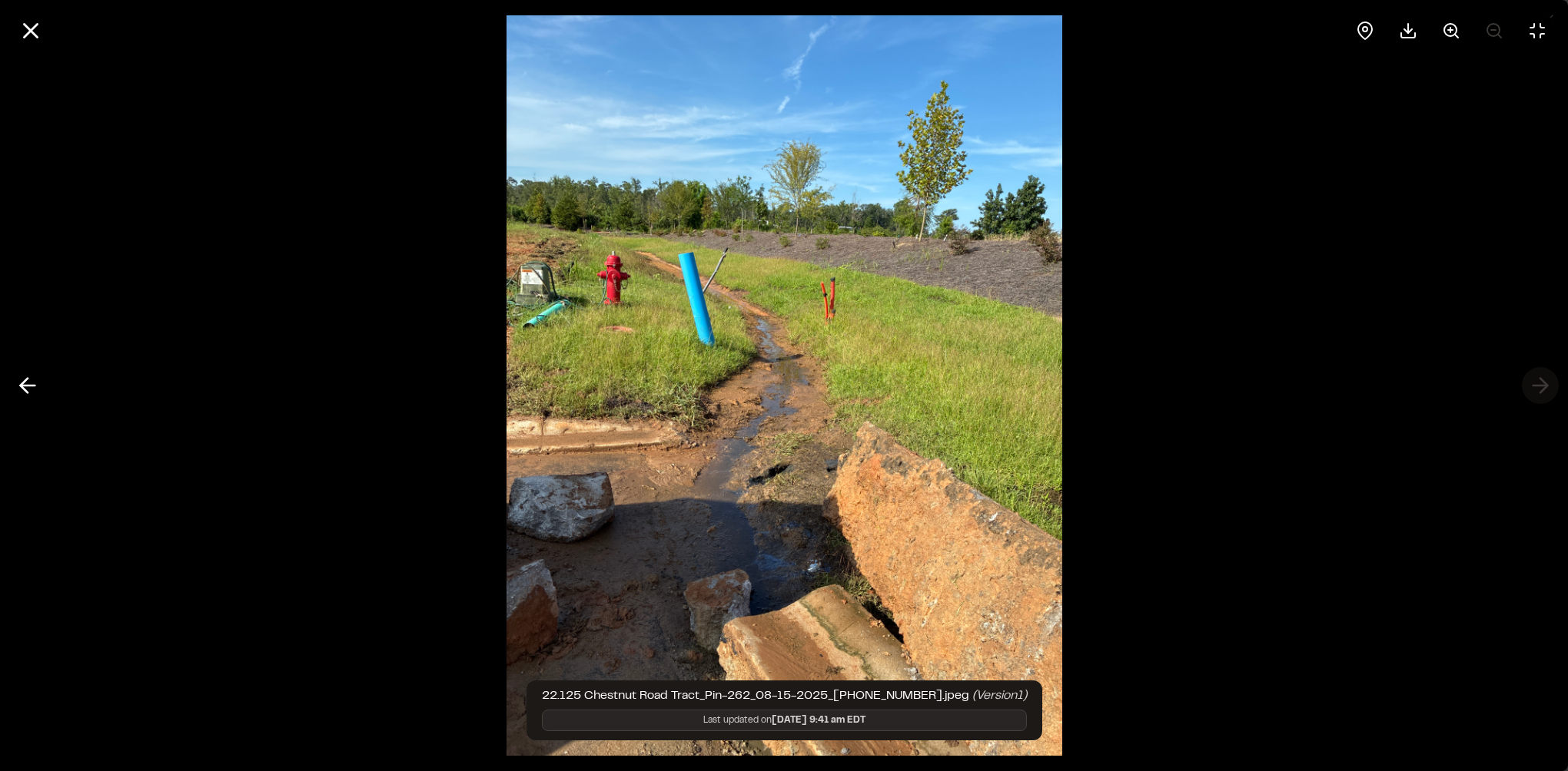
click at [1549, 384] on div at bounding box center [784, 386] width 1568 height 771
click at [43, 31] on icon at bounding box center [31, 31] width 26 height 26
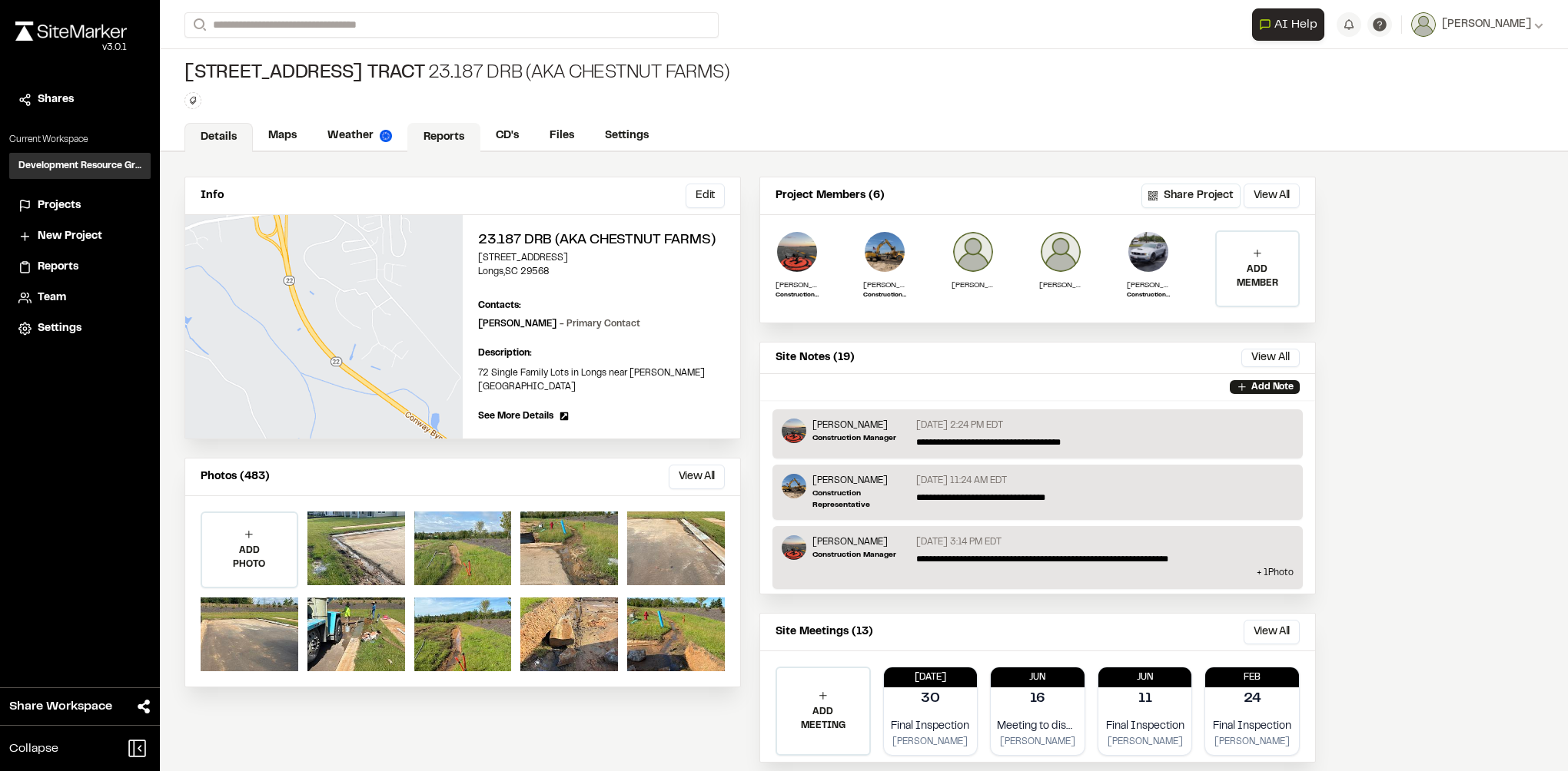
click at [438, 135] on link "Reports" at bounding box center [443, 137] width 73 height 29
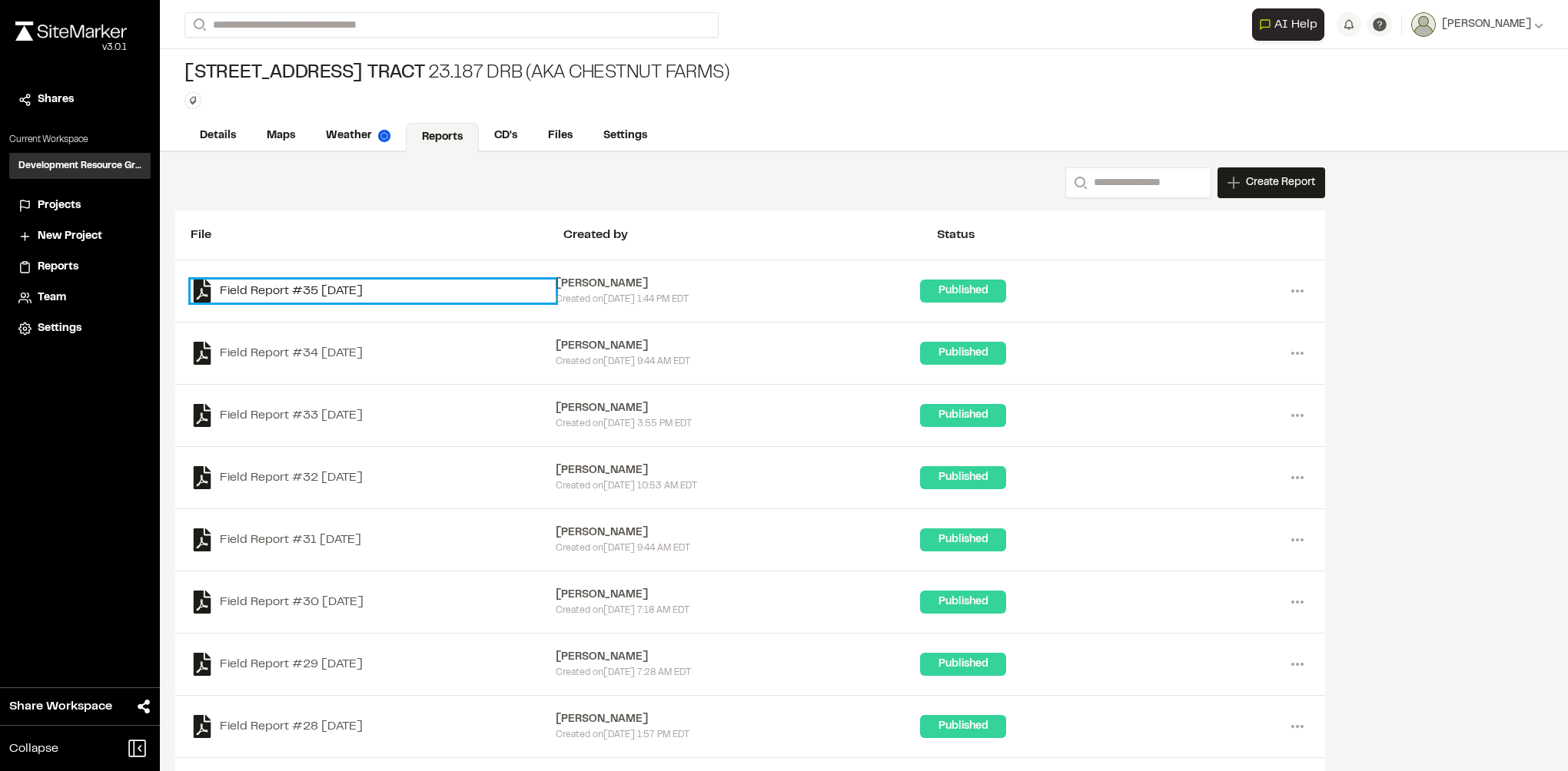
click at [323, 291] on link "Field Report #35 [DATE]" at bounding box center [372, 291] width 365 height 23
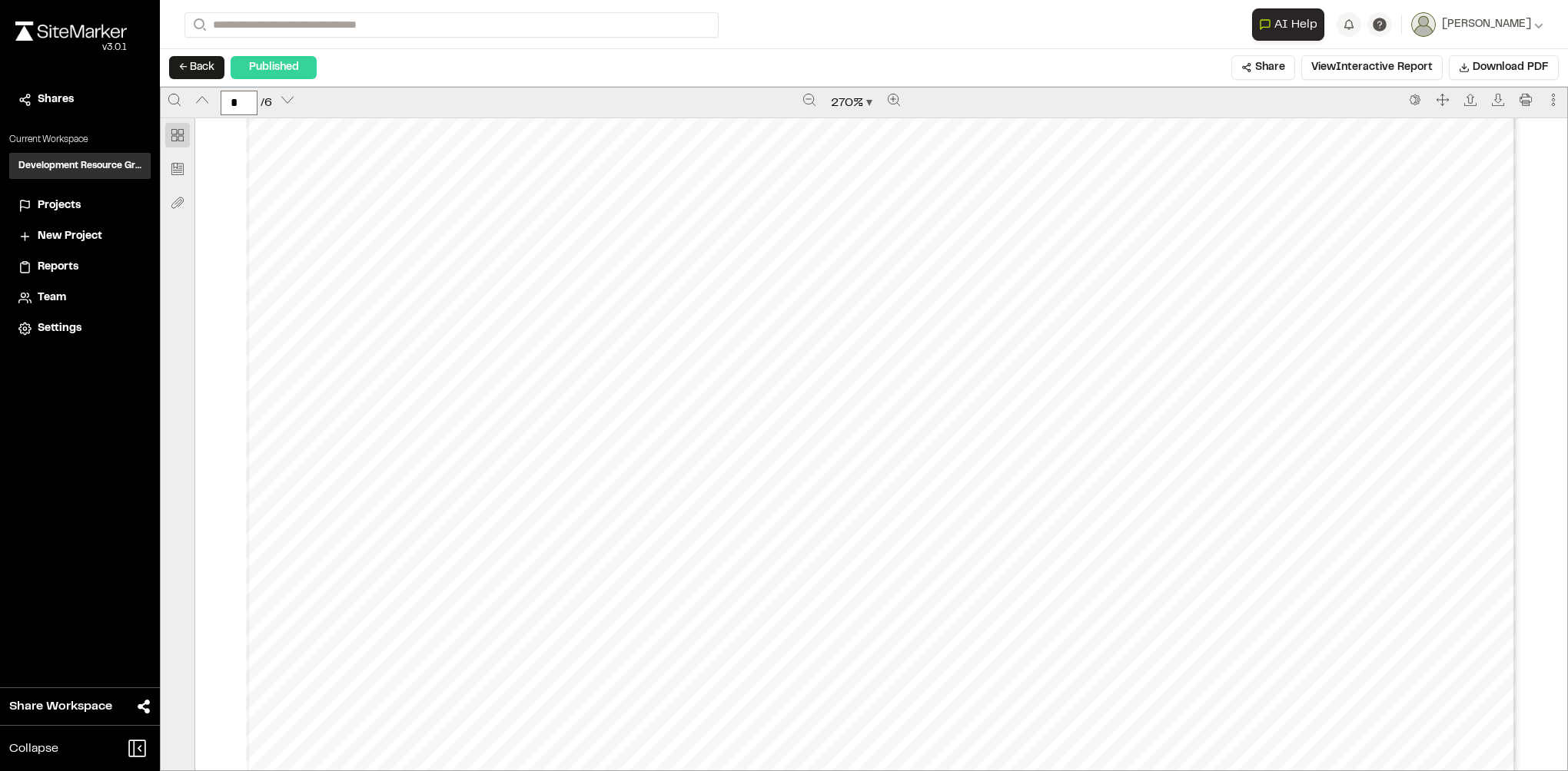
scroll to position [7374, 0]
type input "*"
